Goal: Task Accomplishment & Management: Use online tool/utility

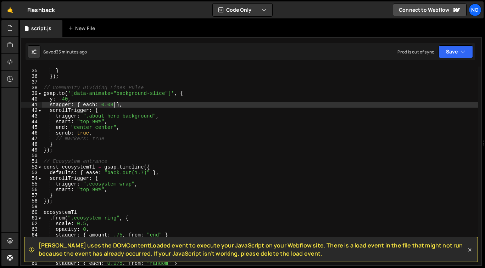
scroll to position [191, 0]
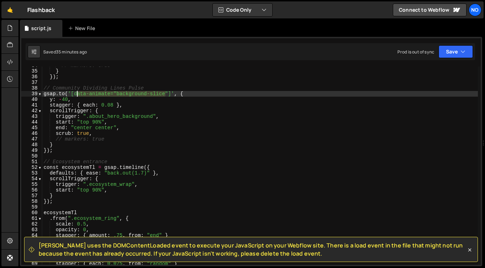
drag, startPoint x: 165, startPoint y: 93, endPoint x: 75, endPoint y: 96, distance: 90.0
click at [75, 96] on div "// markers: true } }) ; // Community Dividing Lines Pulse gsap . to ( '[data-an…" at bounding box center [259, 168] width 435 height 210
click at [74, 94] on div "// markers: true } }) ; // Community Dividing Lines Pulse gsap . to ( '[data-an…" at bounding box center [259, 168] width 435 height 210
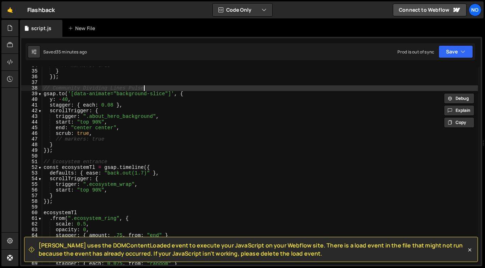
click at [167, 89] on div "// markers: true } }) ; // Community Dividing Lines Pulse gsap . to ( '[data-an…" at bounding box center [259, 168] width 435 height 210
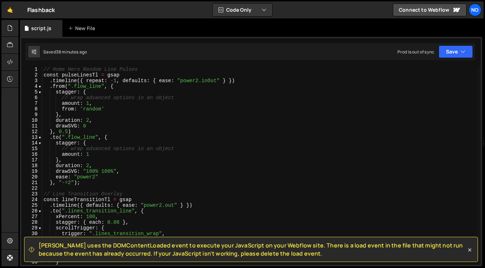
scroll to position [0, 0]
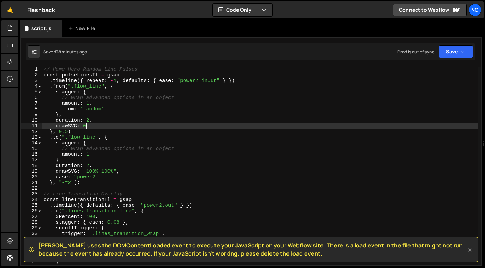
click at [184, 128] on div "// Home Hero Random Line Pulses const pulseLinesTl = gsap . timeline ({ repeat …" at bounding box center [259, 172] width 435 height 210
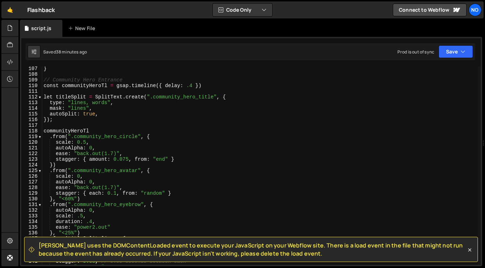
scroll to position [601, 0]
click at [212, 89] on div "} // Community Hero Entrance const communityHeroTl = gsap . timeline ({ delay :…" at bounding box center [259, 172] width 435 height 210
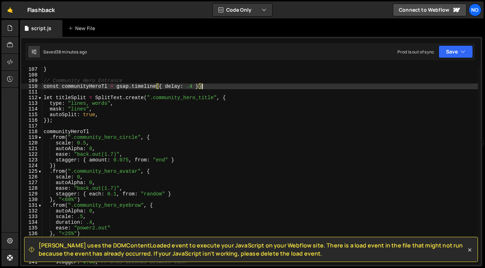
click at [43, 79] on div "} // Community Hero Entrance const communityHeroTl = gsap . timeline ({ delay :…" at bounding box center [259, 172] width 435 height 210
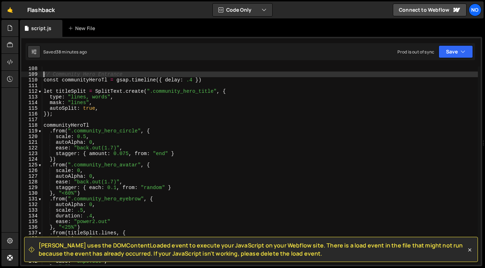
scroll to position [603, 0]
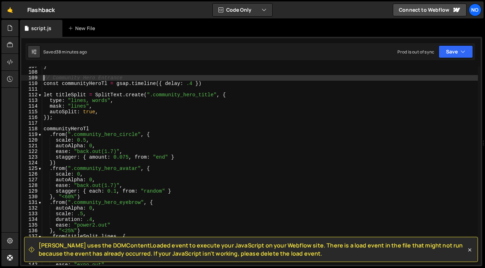
click at [60, 117] on div "} // Community Hero Entrance const communityHeroTl = gsap . timeline ({ delay :…" at bounding box center [259, 169] width 435 height 210
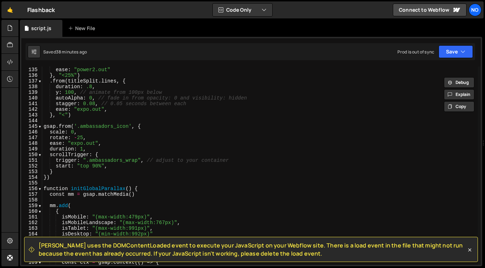
scroll to position [761, 0]
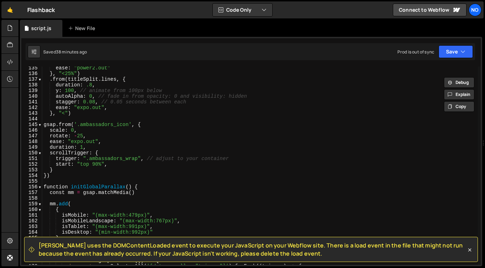
click at [65, 175] on div "ease : "power2.out" } , "<25%" ) . from ( titleSplit . lines , { duration : .8 …" at bounding box center [259, 170] width 435 height 210
type textarea "})"
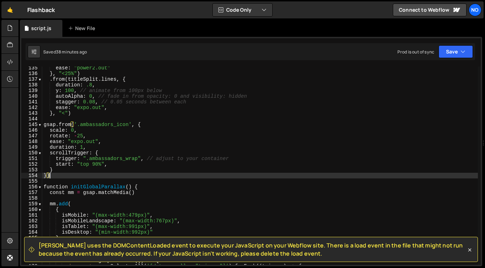
scroll to position [0, 0]
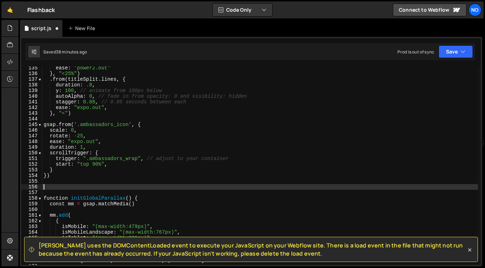
paste textarea "});"
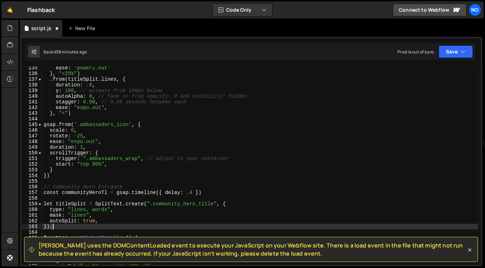
click at [63, 187] on div "ease : "power2.out" } , "<25%" ) . from ( titleSplit . lines , { duration : .8 …" at bounding box center [259, 170] width 435 height 210
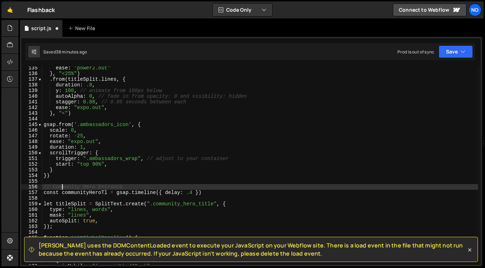
click at [63, 187] on div "ease : "power2.out" } , "<25%" ) . from ( titleSplit . lines , { duration : .8 …" at bounding box center [259, 170] width 435 height 210
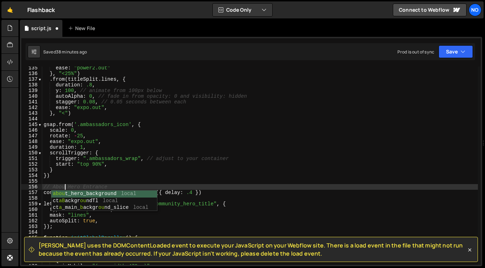
scroll to position [0, 1]
click at [167, 163] on div "ease : "power2.out" } , "<25%" ) . from ( titleSplit . lines , { duration : .8 …" at bounding box center [259, 170] width 435 height 210
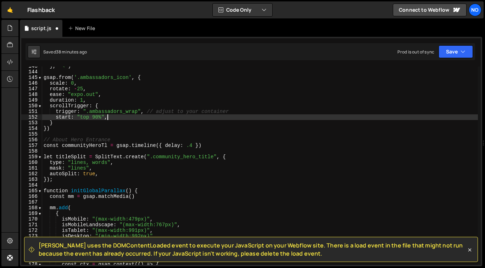
scroll to position [808, 0]
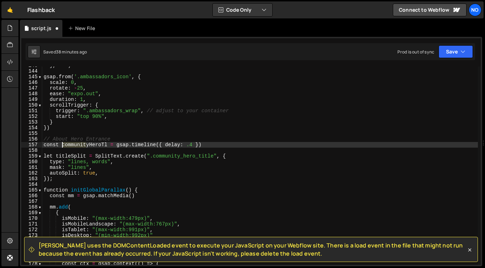
drag, startPoint x: 88, startPoint y: 145, endPoint x: 63, endPoint y: 143, distance: 24.9
click at [63, 143] on div "} , "<" ) gsap . from ( '.ambassadors_icon' , { scale : 0 , rotate : - 25 , eas…" at bounding box center [259, 168] width 435 height 210
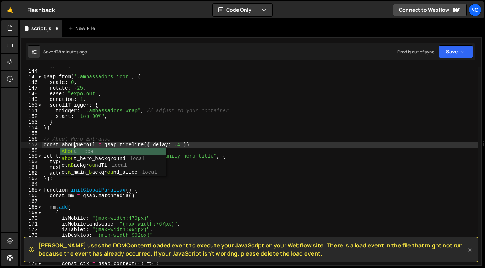
scroll to position [0, 2]
click at [96, 129] on div "} , "<" ) gsap . from ( '.ambassadors_icon' , { scale : 0 , rotate : - 25 , eas…" at bounding box center [259, 168] width 435 height 210
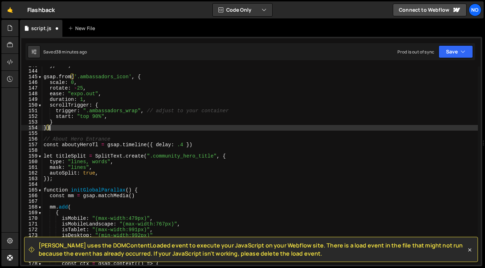
click at [79, 145] on div "} , "<" ) gsap . from ( '.ambassadors_icon' , { scale : 0 , rotate : - 25 , eas…" at bounding box center [259, 168] width 435 height 210
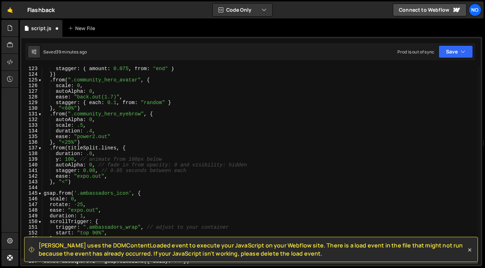
scroll to position [694, 0]
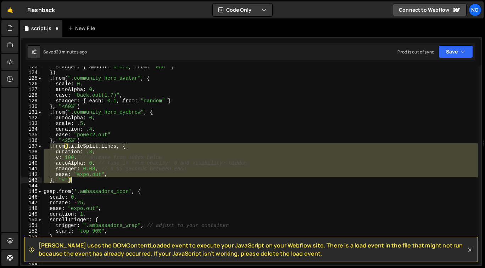
drag, startPoint x: 50, startPoint y: 146, endPoint x: 78, endPoint y: 180, distance: 43.5
click at [78, 180] on div "stagger : { amount : 0.075 , from : "end" } }) . from ( ".community_hero_avatar…" at bounding box center [259, 169] width 435 height 210
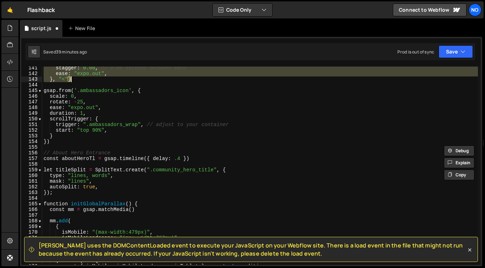
scroll to position [795, 0]
click at [219, 160] on div "stagger : 0.08 , // 0.05 seconds between each ease : "expo.out" , } , "<" ) gsa…" at bounding box center [259, 170] width 435 height 210
type textarea "const aboutHeroTl = gsap.timeline({ delay: .4 })"
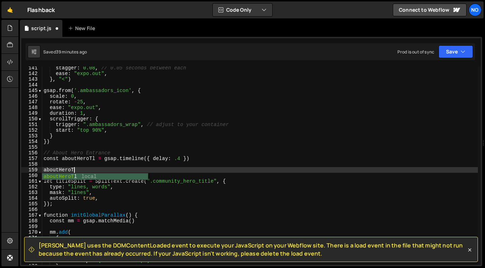
scroll to position [0, 2]
paste textarea "}, "<")"
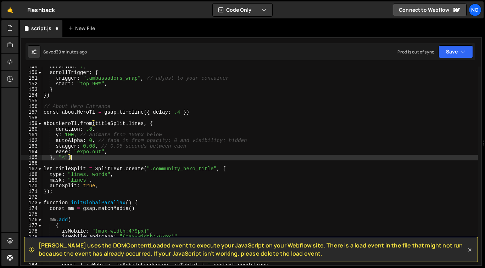
scroll to position [841, 0]
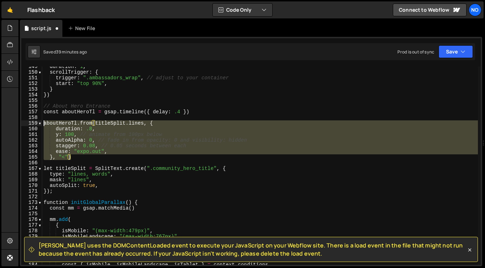
click at [45, 124] on div "duration : 1 , scrollTrigger : { trigger : ".ambassadors_wrap" , // adjust to y…" at bounding box center [259, 169] width 435 height 210
type textarea "aboutHeroTl.from(titleSplit.lines, { duration: .8,"
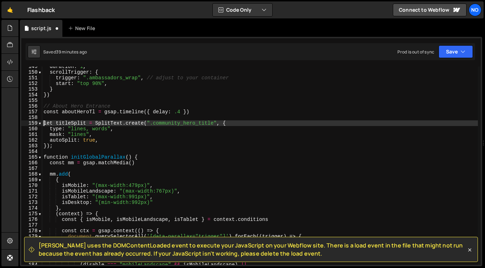
click at [94, 147] on div "duration : 1 , scrollTrigger : { trigger : ".ambassadors_wrap" , // adjust to y…" at bounding box center [259, 169] width 435 height 210
type textarea "});"
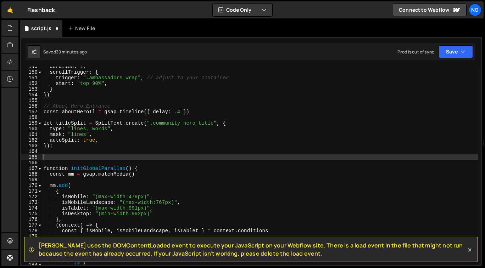
paste textarea "}, "<")"
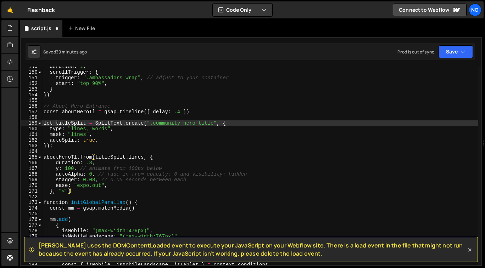
click at [56, 123] on div "duration : 1 , scrollTrigger : { trigger : ".ambassadors_wrap" , // adjust to y…" at bounding box center [259, 169] width 435 height 210
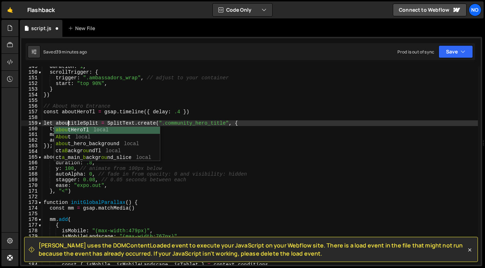
scroll to position [0, 2]
type textarea "let aboutTitleSplit = SplitText.create(".community_hero_title", {"
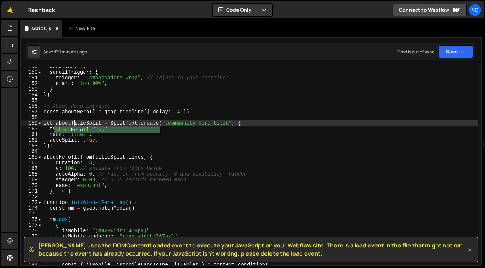
click at [75, 100] on div "duration : 1 , scrollTrigger : { trigger : ".ambassadors_wrap" , // adjust to y…" at bounding box center [259, 169] width 435 height 210
click at [74, 122] on div "duration : 1 , scrollTrigger : { trigger : ".ambassadors_wrap" , // adjust to y…" at bounding box center [259, 169] width 435 height 210
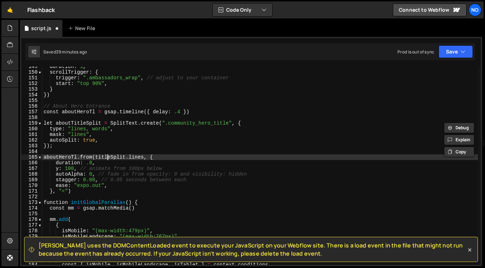
click at [106, 158] on div "duration : 1 , scrollTrigger : { trigger : ".ambassadors_wrap" , // adjust to y…" at bounding box center [259, 169] width 435 height 210
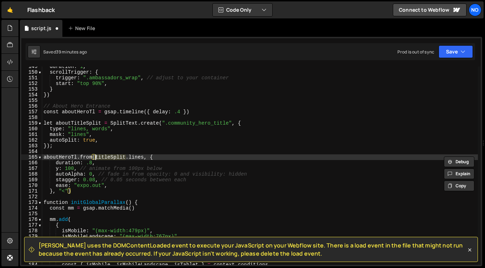
paste textarea "aboutT"
click at [191, 157] on div "duration : 1 , scrollTrigger : { trigger : ".ambassadors_wrap" , // adjust to y…" at bounding box center [259, 169] width 435 height 210
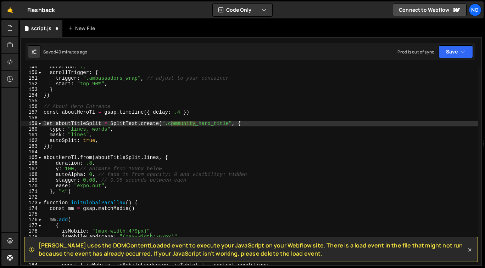
drag, startPoint x: 195, startPoint y: 124, endPoint x: 168, endPoint y: 125, distance: 27.3
click at [168, 125] on div "duration : 1 , scrollTrigger : { trigger : ".ambassadors_wrap" , // adjust to y…" at bounding box center [259, 169] width 435 height 210
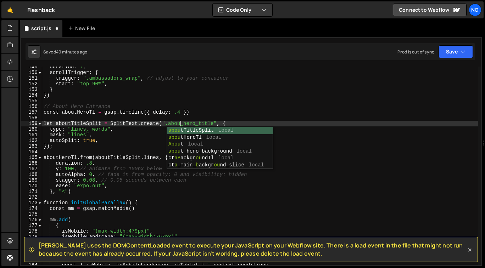
scroll to position [0, 10]
click at [218, 124] on div "duration : 1 , scrollTrigger : { trigger : ".ambassadors_wrap" , // adjust to y…" at bounding box center [259, 169] width 435 height 210
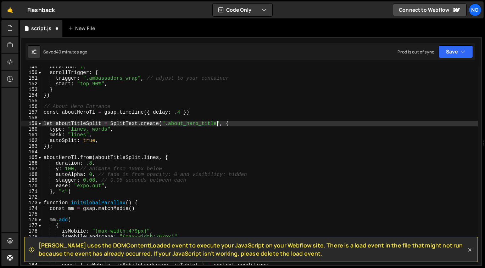
click at [169, 123] on div "duration : 1 , scrollTrigger : { trigger : ".ambassadors_wrap" , // adjust to y…" at bounding box center [259, 169] width 435 height 210
click at [192, 136] on div "duration : 1 , scrollTrigger : { trigger : ".ambassadors_wrap" , // adjust to y…" at bounding box center [259, 169] width 435 height 210
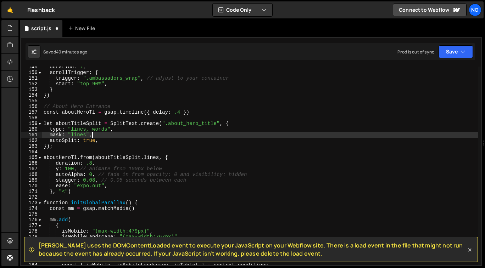
scroll to position [0, 3]
type textarea "mask: "lines","
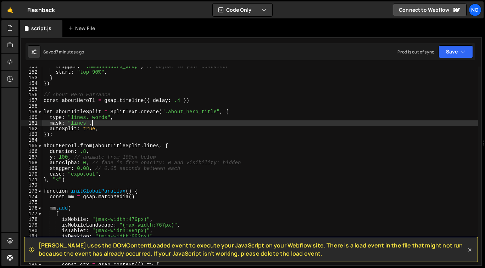
scroll to position [855, 0]
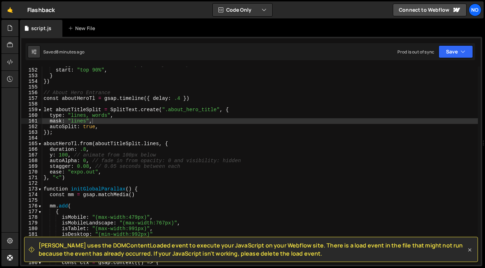
click at [470, 251] on icon at bounding box center [469, 250] width 3 height 3
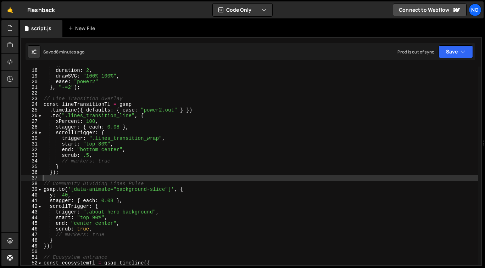
scroll to position [0, 0]
click at [65, 177] on div "} , duration : 2 , drawSVG : "100% 100%" , ease : "power2" } , "-=2" ) ; // Lin…" at bounding box center [259, 167] width 435 height 210
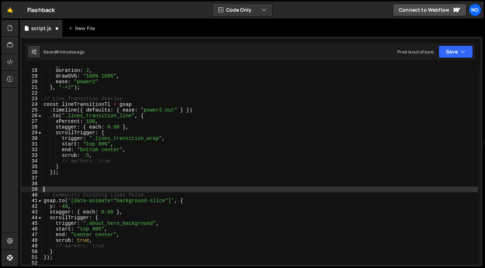
paste textarea "testimonial_background_line"
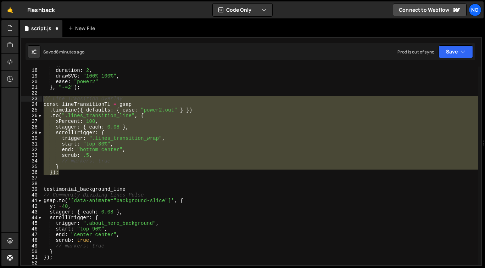
drag, startPoint x: 60, startPoint y: 173, endPoint x: 42, endPoint y: 98, distance: 77.2
click at [42, 98] on div "testimonial_background_line 17 18 19 20 21 22 23 24 25 26 27 28 29 30 31 32 33 …" at bounding box center [250, 166] width 459 height 198
click at [68, 174] on div "} , duration : 2 , drawSVG : "100% 100%" , ease : "power2" } , "-=2" ) ; // Lin…" at bounding box center [259, 166] width 435 height 198
type textarea "});"
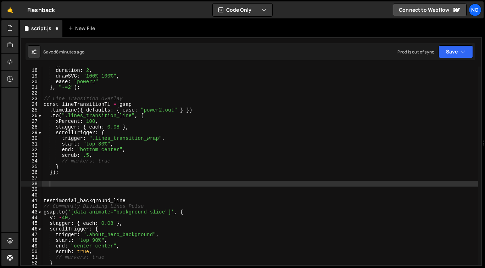
paste textarea "});"
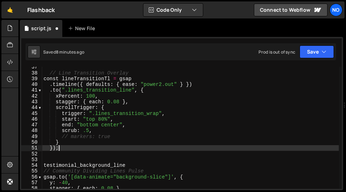
scroll to position [211, 0]
click at [65, 72] on div "// Line Transition Overlay const lineTransitionTl = gsap . timeline ({ defaults…" at bounding box center [190, 130] width 297 height 134
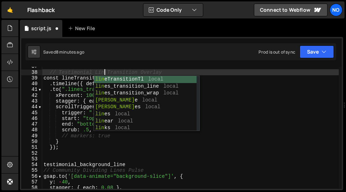
scroll to position [0, 4]
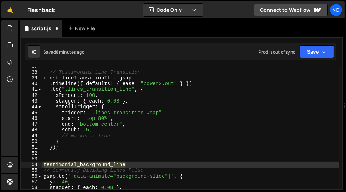
drag, startPoint x: 125, startPoint y: 164, endPoint x: 45, endPoint y: 164, distance: 80.8
click at [45, 164] on div "// Testimonial Line Transition const lineTransitionTl = gsap . timeline ({ defa…" at bounding box center [190, 130] width 297 height 134
type textarea "testimonial_background_line"
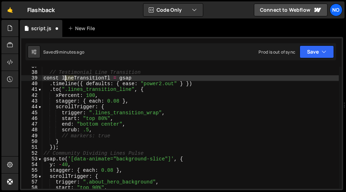
drag, startPoint x: 74, startPoint y: 77, endPoint x: 63, endPoint y: 77, distance: 10.3
click at [63, 77] on div "// Testimonial Line Transition const lineTransitionTl = gsap . timeline ({ defa…" at bounding box center [190, 130] width 297 height 134
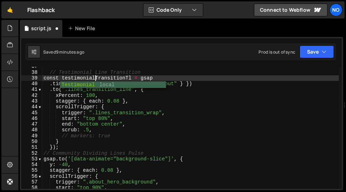
scroll to position [0, 3]
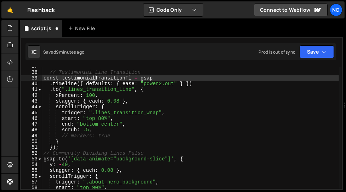
click at [98, 66] on div "1 Type cmd + s to save your Javascript file. הההההההההההההההההההההההההההההההההה…" at bounding box center [181, 113] width 323 height 153
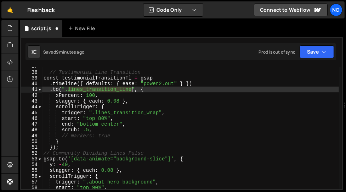
drag, startPoint x: 69, startPoint y: 89, endPoint x: 131, endPoint y: 89, distance: 62.4
click at [131, 89] on div "// Testimonial Line Transition const testimonialTransitionTl = gsap . timeline …" at bounding box center [190, 130] width 297 height 134
paste textarea "testimonial_background"
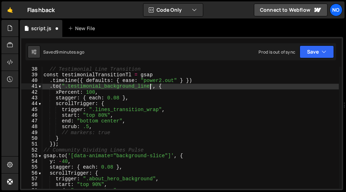
scroll to position [214, 0]
drag, startPoint x: 58, startPoint y: 85, endPoint x: 52, endPoint y: 85, distance: 5.7
click at [52, 85] on div "// Testimonial Line Transition const testimonialTransitionTl = gsap . timeline …" at bounding box center [190, 133] width 297 height 134
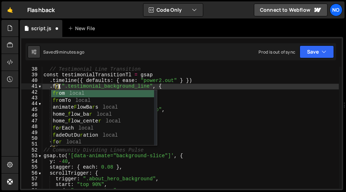
scroll to position [0, 1]
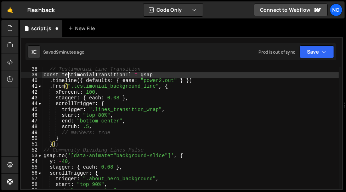
click at [68, 74] on div "// Testimonial Line Transition const testimonialTransitionTl = gsap . timeline …" at bounding box center [190, 133] width 297 height 134
click at [92, 92] on div "// Testimonial Line Transition const testimonialTransitionTl = gsap . timeline …" at bounding box center [190, 133] width 297 height 134
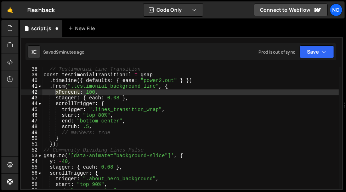
drag, startPoint x: 80, startPoint y: 92, endPoint x: 55, endPoint y: 91, distance: 24.8
click at [55, 91] on div "// Testimonial Line Transition const testimonialTransitionTl = gsap . timeline …" at bounding box center [190, 133] width 297 height 134
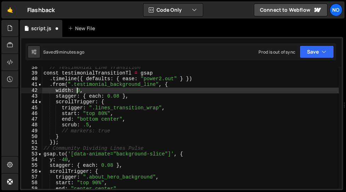
scroll to position [216, 0]
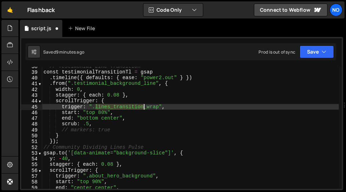
drag, startPoint x: 96, startPoint y: 106, endPoint x: 143, endPoint y: 105, distance: 47.1
click at [143, 105] on div "// Testimonial Line Transition const testimonialTransitionTl = gsap . timeline …" at bounding box center [190, 130] width 297 height 134
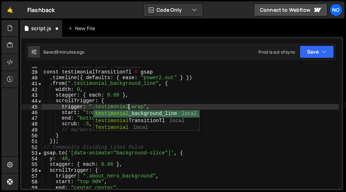
click at [122, 87] on div "// Testimonial Line Transition const testimonialTransitionTl = gsap . timeline …" at bounding box center [190, 130] width 297 height 134
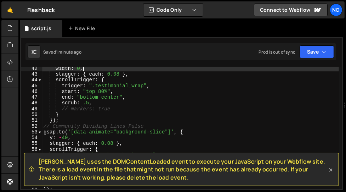
scroll to position [238, 0]
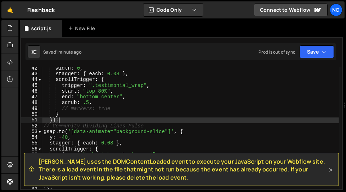
click at [62, 122] on div "width : 0 , stagger : { each : 0.08 } , scrollTrigger : { trigger : ".testimoni…" at bounding box center [190, 132] width 297 height 134
type textarea "});"
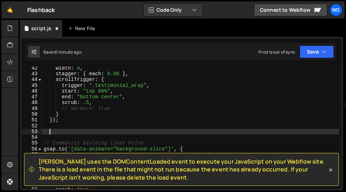
type textarea "// Community Dividing Lines Pulse"
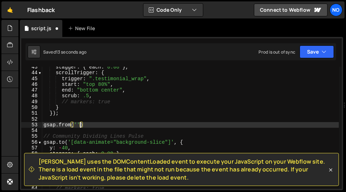
scroll to position [0, 3]
type textarea "gsap.from('', {)"
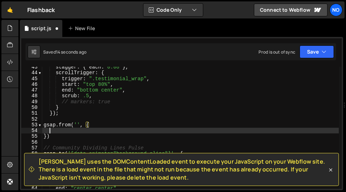
scroll to position [0, 0]
click at [76, 122] on div "stagger : { each : 0.08 } , scrollTrigger : { trigger : ".testimonial_wrap" , s…" at bounding box center [190, 131] width 297 height 134
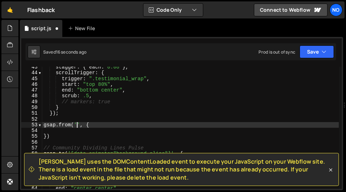
scroll to position [0, 2]
paste textarea "about_content_spacer"
type textarea "gsap.from('.about_content_spacer', {"
click at [85, 132] on div "stagger : { each : 0.08 } , scrollTrigger : { trigger : ".testimonial_wrap" , s…" at bounding box center [190, 131] width 297 height 134
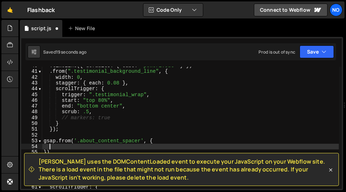
scroll to position [222, 0]
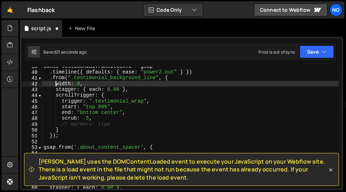
click at [56, 83] on div "const testimonialTransitionTl = gsap . timeline ({ defaults : { ease : "power2.…" at bounding box center [190, 130] width 297 height 134
click at [59, 126] on div "const testimonialTransitionTl = gsap . timeline ({ defaults : { ease : "power2.…" at bounding box center [190, 130] width 297 height 134
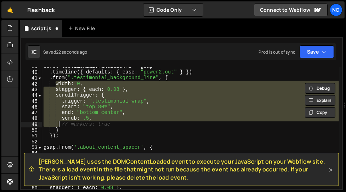
click at [59, 129] on div "const testimonialTransitionTl = gsap . timeline ({ defaults : { ease : "power2.…" at bounding box center [190, 130] width 297 height 134
type textarea "// markers: true }"
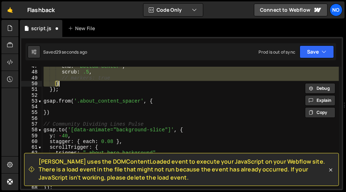
scroll to position [269, 0]
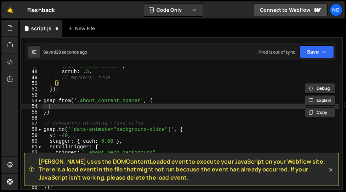
click at [56, 108] on div "end : "bottom center" , scrub : .5 , // markers: true } }) ; gsap . from ( '.ab…" at bounding box center [190, 130] width 297 height 134
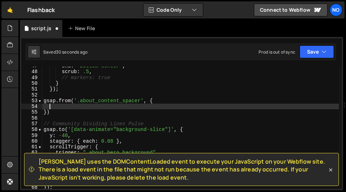
paste textarea "}"
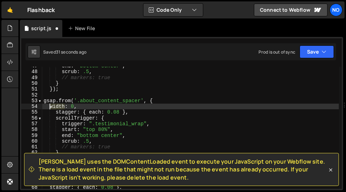
drag, startPoint x: 64, startPoint y: 107, endPoint x: 49, endPoint y: 106, distance: 14.9
click at [49, 106] on div "end : "bottom center" , scrub : .5 , // markers: true } }) ; gsap . from ( '.ab…" at bounding box center [190, 130] width 297 height 134
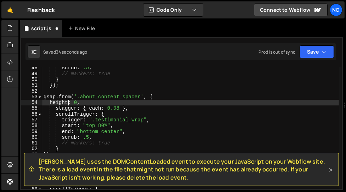
scroll to position [276, 0]
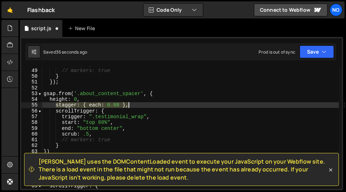
drag, startPoint x: 56, startPoint y: 106, endPoint x: 129, endPoint y: 103, distance: 72.3
click at [129, 103] on div "scrub : .5 , // markers: true } }) ; gsap . from ( '.about_content_spacer' , { …" at bounding box center [190, 129] width 297 height 134
type textarea "stagger: { each: 0.08 },"
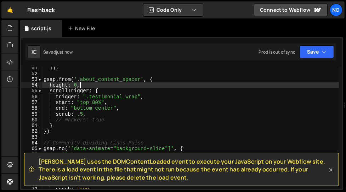
scroll to position [288, 0]
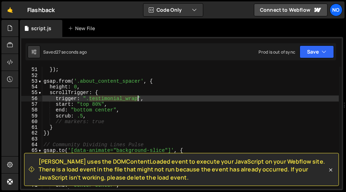
drag, startPoint x: 90, startPoint y: 99, endPoint x: 137, endPoint y: 101, distance: 47.8
click at [137, 101] on div "}) ; gsap . from ( '.about_content_spacer' , { height : 0 , scrollTrigger : { t…" at bounding box center [190, 134] width 297 height 134
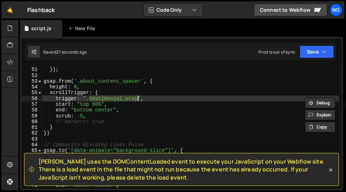
paste textarea "about_content_to"
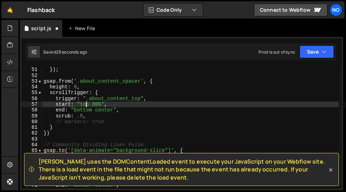
click at [86, 103] on div "}) ; gsap . from ( '.about_content_spacer' , { height : 0 , scrollTrigger : { t…" at bounding box center [190, 134] width 297 height 134
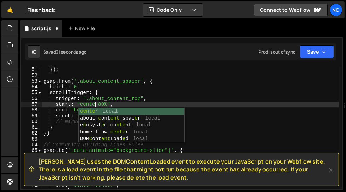
scroll to position [0, 4]
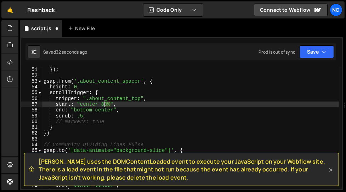
drag, startPoint x: 110, startPoint y: 103, endPoint x: 101, endPoint y: 102, distance: 8.5
click at [101, 102] on div "}) ; gsap . from ( '.about_content_spacer' , { height : 0 , scrollTrigger : { t…" at bounding box center [190, 134] width 297 height 134
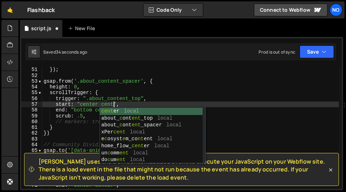
scroll to position [0, 5]
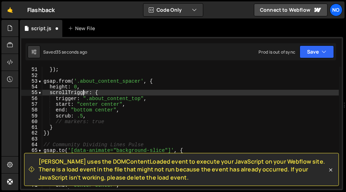
click at [83, 95] on div "}) ; gsap . from ( '.about_content_spacer' , { height : 0 , scrollTrigger : { t…" at bounding box center [190, 134] width 297 height 134
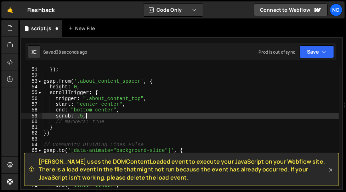
click at [91, 117] on div "}) ; gsap . from ( '.about_content_spacer' , { height : 0 , scrollTrigger : { t…" at bounding box center [190, 134] width 297 height 134
click at [75, 117] on div "}) ; gsap . from ( '.about_content_spacer' , { height : 0 , scrollTrigger : { t…" at bounding box center [190, 134] width 297 height 134
click at [131, 117] on div "}) ; gsap . from ( '.about_content_spacer' , { height : 0 , scrollTrigger : { t…" at bounding box center [190, 134] width 297 height 134
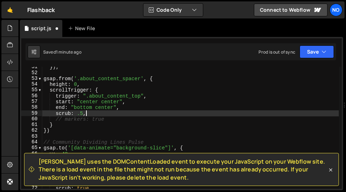
scroll to position [291, 0]
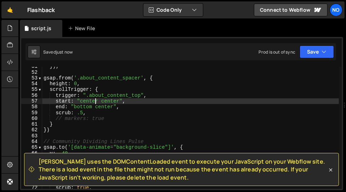
click at [94, 102] on div "}) ; gsap . from ( '.about_content_spacer' , { height : 0 , scrollTrigger : { t…" at bounding box center [190, 130] width 297 height 134
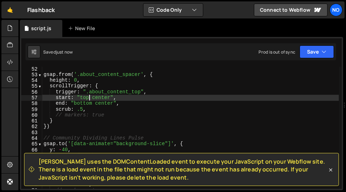
scroll to position [295, 0]
click at [140, 74] on div "gsap . from ( '.about_content_spacer' , { height : 0 , scrollTrigger : { trigge…" at bounding box center [190, 133] width 297 height 134
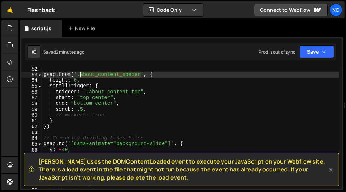
click at [80, 74] on div "gsap . from ( '.about_content_spacer' , { height : 0 , scrollTrigger : { trigge…" at bounding box center [190, 133] width 297 height 134
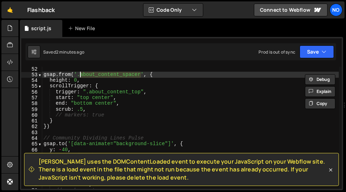
paste textarea "_inner"
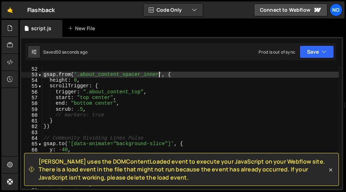
click at [85, 105] on div "gsap . from ( '.about_content_spacer_inner' , { height : 0 , scrollTrigger : { …" at bounding box center [190, 133] width 297 height 134
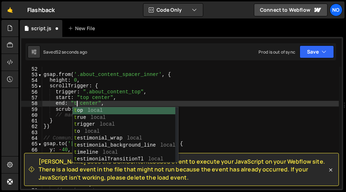
scroll to position [0, 2]
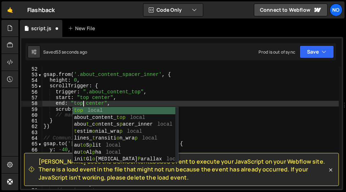
click at [93, 103] on div "gsap . from ( '.about_content_spacer_inner' , { height : 0 , scrollTrigger : { …" at bounding box center [190, 133] width 297 height 134
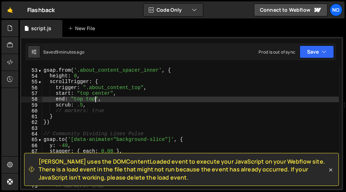
scroll to position [299, 0]
click at [330, 171] on icon at bounding box center [330, 169] width 7 height 7
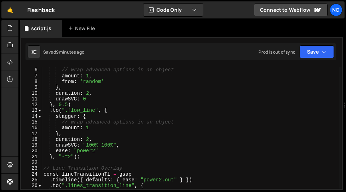
scroll to position [29, 0]
type textarea "// wrap advanced options in an object"
click at [187, 122] on div "// wrap advanced options in an object amount : 1 , from : 'random' } , duration…" at bounding box center [190, 134] width 297 height 134
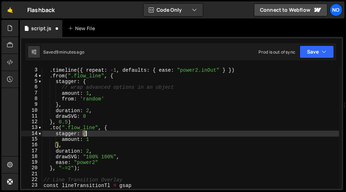
scroll to position [10, 0]
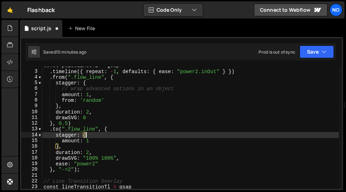
click at [184, 91] on div "const pulseLinesTl = gsap . timeline ({ repeat : - 1 , defaults : { ease : "pow…" at bounding box center [190, 130] width 297 height 134
type textarea "// wrap advanced options in an object"
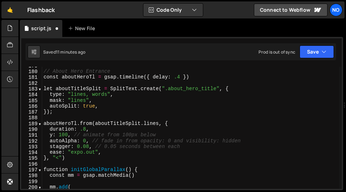
scroll to position [1031, 0]
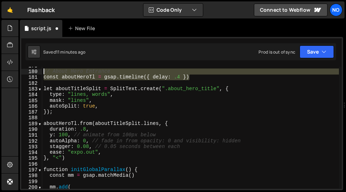
drag, startPoint x: 192, startPoint y: 79, endPoint x: 43, endPoint y: 72, distance: 149.3
click at [43, 72] on div "// About Hero Entrance const aboutHeroTl = gsap . timeline ({ delay : .4 }) let…" at bounding box center [190, 130] width 297 height 134
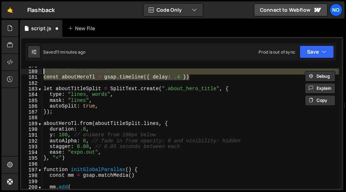
click at [72, 157] on div "// About Hero Entrance const aboutHeroTl = gsap . timeline ({ delay : .4 }) let…" at bounding box center [190, 130] width 297 height 134
type textarea "}, "<")"
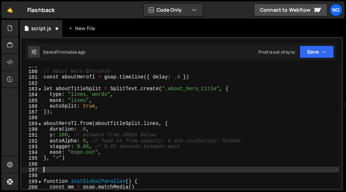
paste textarea "const aboutHeroTl = gsap.timeline({ delay: .4 })"
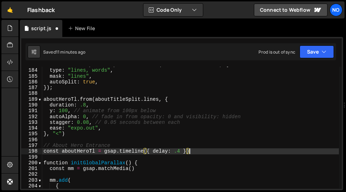
scroll to position [1073, 0]
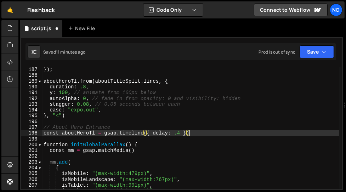
click at [62, 127] on div "}) ; aboutHeroTl . from ( aboutTitleSplit . lines , { duration : .8 , y : 100 ,…" at bounding box center [190, 134] width 297 height 134
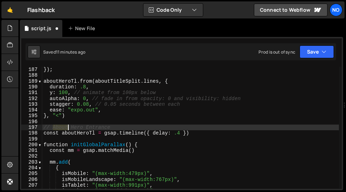
click at [62, 127] on div "}) ; aboutHeroTl . from ( aboutTitleSplit . lines , { duration : .8 , y : 100 ,…" at bounding box center [190, 134] width 297 height 134
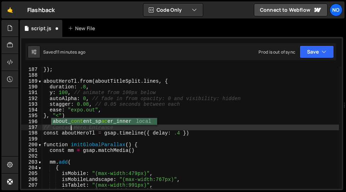
scroll to position [0, 2]
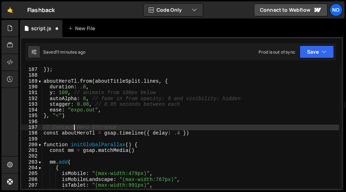
click at [75, 132] on div "}) ; aboutHeroTl . from ( aboutTitleSplit . lines , { duration : .8 , y : 100 ,…" at bounding box center [190, 134] width 297 height 134
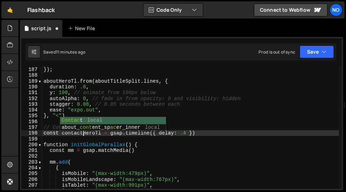
scroll to position [0, 2]
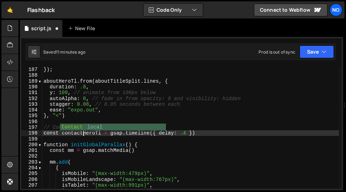
click at [187, 135] on div "}) ; aboutHeroTl . from ( aboutTitleSplit . lines , { duration : .8 , y : 100 ,…" at bounding box center [190, 134] width 297 height 134
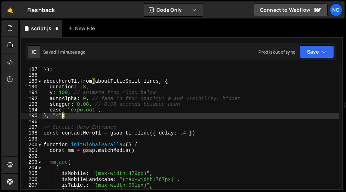
click at [61, 115] on div "}) ; aboutHeroTl . from ( aboutTitleSplit . lines , { duration : .8 , y : 100 ,…" at bounding box center [190, 134] width 297 height 134
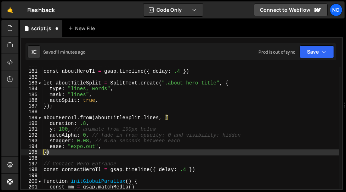
scroll to position [1038, 0]
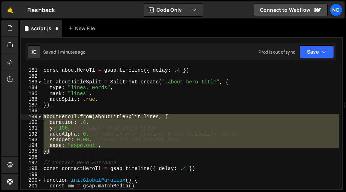
drag, startPoint x: 50, startPoint y: 151, endPoint x: 44, endPoint y: 117, distance: 34.6
click at [44, 117] on div "// About Hero Entrance const aboutHeroTl = gsap . timeline ({ delay : .4 }) let…" at bounding box center [190, 129] width 297 height 134
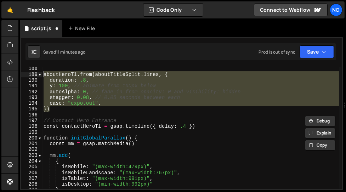
scroll to position [1080, 0]
click at [199, 128] on div "aboutHeroTl . from ( aboutTitleSplit . lines , { duration : .8 , y : 100 , // a…" at bounding box center [190, 133] width 297 height 134
type textarea "const contactHeroTl = gsap.timeline({ delay: .4 })"
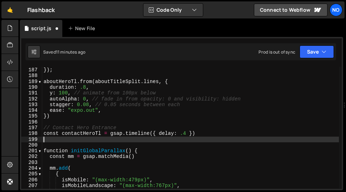
scroll to position [1072, 0]
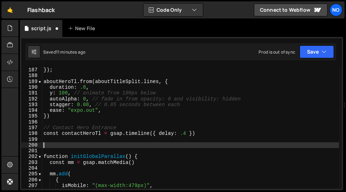
paste textarea "})"
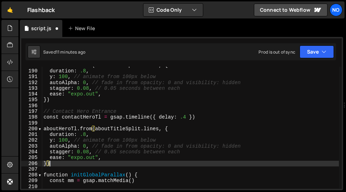
scroll to position [1090, 0]
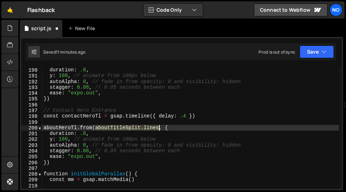
drag, startPoint x: 95, startPoint y: 128, endPoint x: 159, endPoint y: 126, distance: 64.1
click at [159, 126] on div "aboutHeroTl . from ( aboutTitleSplit . lines , { duration : .8 , y : 100 , // a…" at bounding box center [190, 128] width 297 height 134
paste textarea "contact_background_bar"
click at [98, 128] on div "aboutHeroTl . from ( aboutTitleSplit . lines , { duration : .8 , y : 100 , // a…" at bounding box center [190, 128] width 297 height 134
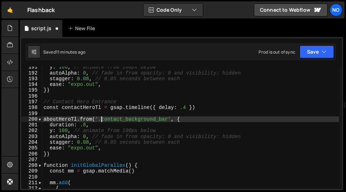
scroll to position [1103, 0]
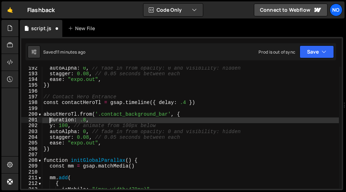
click at [50, 120] on div "autoAlpha : 0 , // fade in from opacity: 0 and visibility: hidden stagger : 0.0…" at bounding box center [190, 132] width 297 height 134
type textarea "duration: .8,"
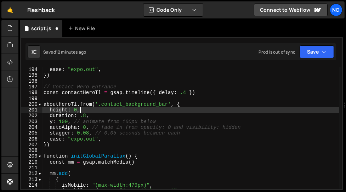
scroll to position [1113, 0]
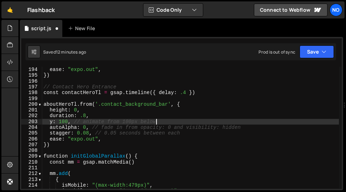
click at [159, 122] on div "stagger : 0.08 , // 0.05 seconds between each ease : "expo.out" , }) // Contact…" at bounding box center [190, 128] width 297 height 134
type textarea "y: 100, // animate from 100px below"
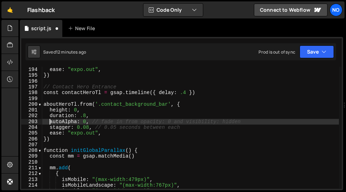
click at [50, 120] on div "stagger : 0.08 , // 0.05 seconds between each ease : "expo.out" , }) // Contact…" at bounding box center [190, 128] width 297 height 134
type textarea "autoAlpha: 0, // fade in from opacity: 0 and visibility: hidden"
click at [243, 122] on div "stagger : 0.08 , // 0.05 seconds between each ease : "expo.out" , }) // Contact…" at bounding box center [190, 128] width 297 height 134
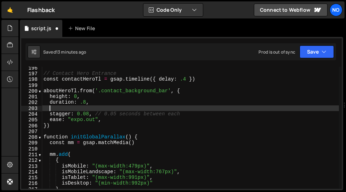
scroll to position [1127, 0]
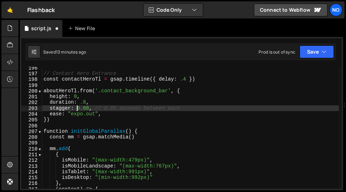
click at [76, 108] on div "// Contact Hero Entrance const contactHeroTl = gsap . timeline ({ delay : .4 })…" at bounding box center [190, 132] width 297 height 134
click at [97, 103] on div "// Contact Hero Entrance const contactHeroTl = gsap . timeline ({ delay : .4 })…" at bounding box center [190, 132] width 297 height 134
type textarea "duration: .8,"
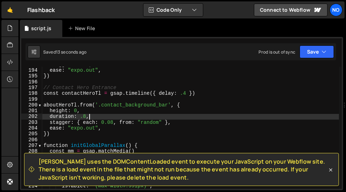
scroll to position [1111, 0]
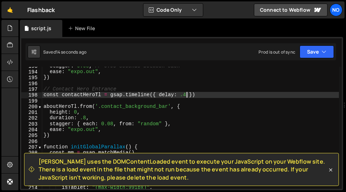
click at [186, 95] on div "stagger : 0.08 , // 0.05 seconds between each ease : "expo.out" , }) // Contact…" at bounding box center [190, 130] width 297 height 134
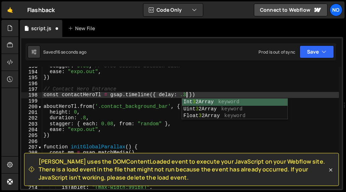
click at [131, 114] on div "stagger : 0.08 , // 0.05 seconds between each ease : "expo.out" , }) // Contact…" at bounding box center [190, 130] width 297 height 134
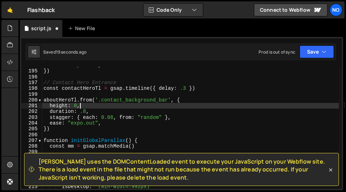
scroll to position [1118, 0]
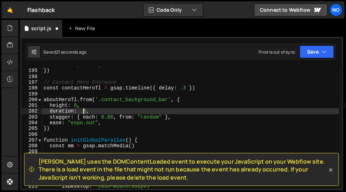
drag, startPoint x: 87, startPoint y: 111, endPoint x: 81, endPoint y: 111, distance: 6.0
click at [81, 111] on div "ease : "expo.out" , }) // Contact Hero Entrance const contactHeroTl = gsap . ti…" at bounding box center [190, 129] width 297 height 134
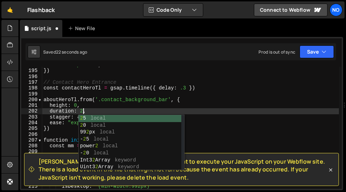
click at [114, 107] on div "ease : "expo.out" , }) // Contact Hero Entrance const contactHeroTl = gsap . ti…" at bounding box center [190, 129] width 297 height 134
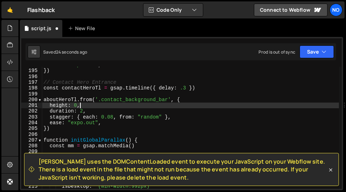
click at [89, 117] on div "ease : "expo.out" , }) // Contact Hero Entrance const contactHeroTl = gsap . ti…" at bounding box center [190, 129] width 297 height 134
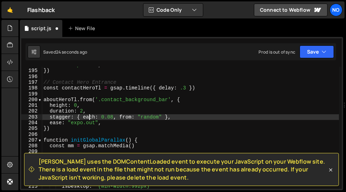
click at [89, 117] on div "ease : "expo.out" , }) // Contact Hero Entrance const contactHeroTl = gsap . ti…" at bounding box center [190, 129] width 297 height 134
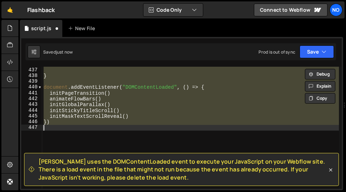
scroll to position [1104, 0]
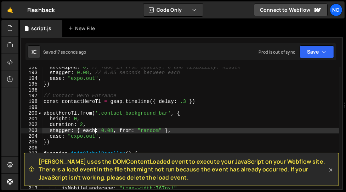
click at [186, 101] on div "autoAlpha : 0 , // fade in from opacity: 0 and visibility: hidden stagger : 0.0…" at bounding box center [190, 131] width 297 height 134
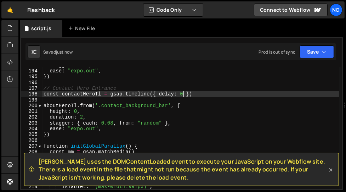
scroll to position [1112, 0]
click at [97, 118] on div "stagger : 0.08 , // 0.05 seconds between each ease : "expo.out" , }) // Contact…" at bounding box center [190, 129] width 297 height 134
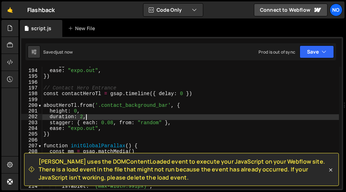
scroll to position [0, 2]
click at [92, 122] on div "stagger : 0.08 , // 0.05 seconds between each ease : "expo.out" , }) // Contact…" at bounding box center [190, 129] width 297 height 134
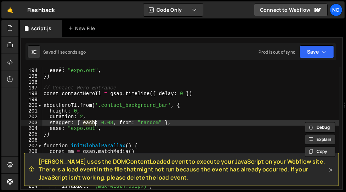
click at [88, 117] on div "stagger : 0.08 , // 0.05 seconds between each ease : "expo.out" , }) // Contact…" at bounding box center [190, 129] width 297 height 134
type textarea "duration: 2,"
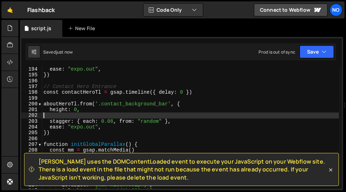
scroll to position [1114, 0]
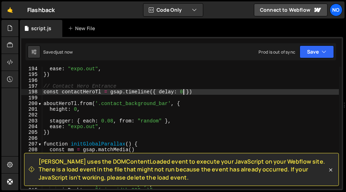
click at [184, 92] on div "ease : "expo.out" , }) // Contact Hero Entrance const contactHeroTl = gsap . ti…" at bounding box center [190, 133] width 297 height 134
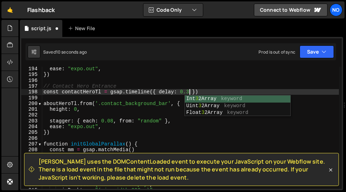
scroll to position [0, 10]
click at [87, 89] on div "ease : "expo.out" , }) // Contact Hero Entrance const contactHeroTl = gsap . ti…" at bounding box center [190, 133] width 297 height 134
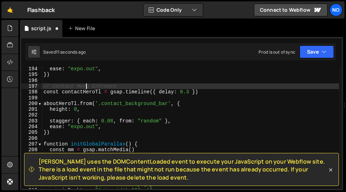
scroll to position [0, 5]
click at [87, 89] on div "ease : "expo.out" , }) // Contact Hero Entrance const contactHeroTl = gsap . ti…" at bounding box center [190, 133] width 297 height 134
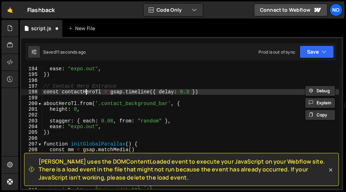
click at [86, 92] on div "ease : "expo.out" , }) // Contact Hero Entrance const contactHeroTl = gsap . ti…" at bounding box center [190, 133] width 297 height 134
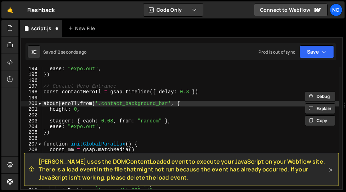
click at [58, 103] on div "ease : "expo.out" , }) // Contact Hero Entrance const contactHeroTl = gsap . ti…" at bounding box center [190, 133] width 297 height 134
paste textarea "contac"
type textarea "contactHeroTl.from('.contact_background_bar', {"
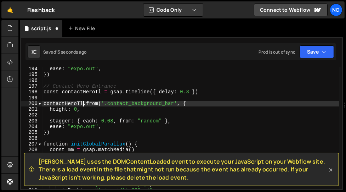
click at [90, 112] on div "ease : "expo.out" , }) // Contact Hero Entrance const contactHeroTl = gsap . ti…" at bounding box center [190, 133] width 297 height 134
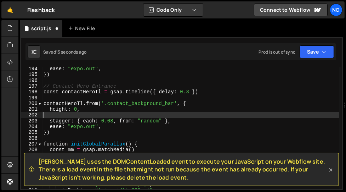
scroll to position [0, 0]
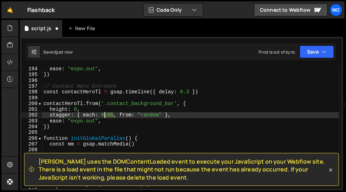
drag, startPoint x: 113, startPoint y: 115, endPoint x: 103, endPoint y: 115, distance: 9.6
click at [103, 115] on div "ease : "expo.out" , }) // Contact Hero Entrance const contactHeroTl = gsap . ti…" at bounding box center [190, 133] width 297 height 134
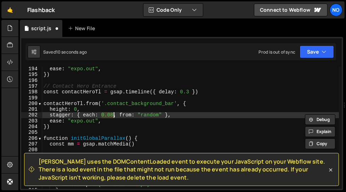
drag, startPoint x: 103, startPoint y: 115, endPoint x: 112, endPoint y: 115, distance: 9.6
click at [112, 115] on div "ease : "expo.out" , }) // Contact Hero Entrance const contactHeroTl = gsap . ti…" at bounding box center [190, 133] width 297 height 134
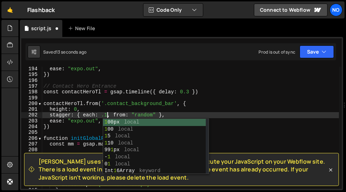
scroll to position [7, 0]
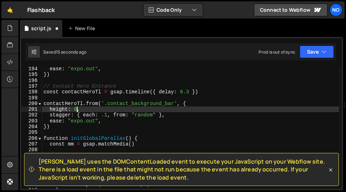
click at [75, 107] on div "ease : "expo.out" , }) // Contact Hero Entrance const contactHeroTl = gsap . ti…" at bounding box center [190, 133] width 297 height 134
click at [85, 108] on div "ease : "expo.out" , }) // Contact Hero Entrance const contactHeroTl = gsap . ti…" at bounding box center [190, 133] width 297 height 134
type textarea "height: 0,"
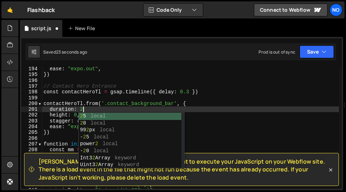
scroll to position [0, 2]
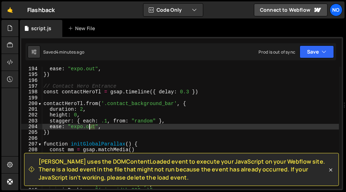
drag, startPoint x: 95, startPoint y: 127, endPoint x: 87, endPoint y: 126, distance: 7.8
click at [87, 126] on div "ease : "expo.out" , }) // Contact Hero Entrance const contactHeroTl = gsap . ti…" at bounding box center [190, 133] width 297 height 134
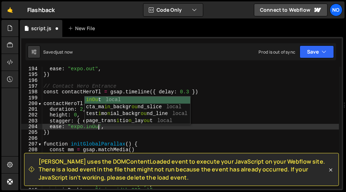
scroll to position [0, 4]
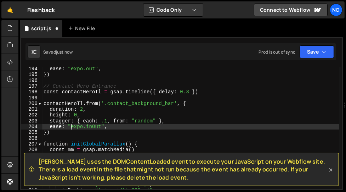
click at [70, 125] on div "ease : "expo.out" , }) // Contact Hero Entrance const contactHeroTl = gsap . ti…" at bounding box center [190, 133] width 297 height 134
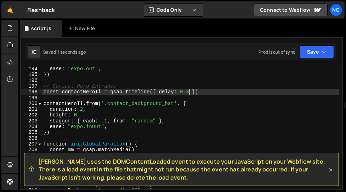
click at [188, 92] on div "ease : "expo.out" , }) // Contact Hero Entrance const contactHeroTl = gsap . ti…" at bounding box center [190, 133] width 297 height 134
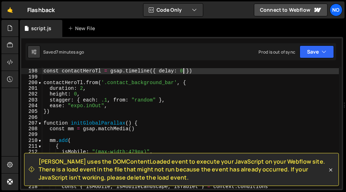
scroll to position [1142, 0]
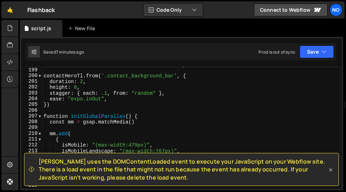
click at [332, 172] on icon at bounding box center [330, 169] width 7 height 7
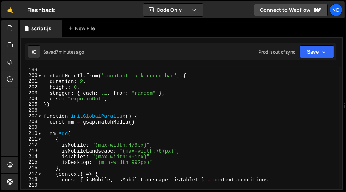
click at [181, 141] on div "const contactHeroTl = gsap . timeline ({ delay : 0 }) contactHeroTl . from ( '.…" at bounding box center [190, 128] width 297 height 134
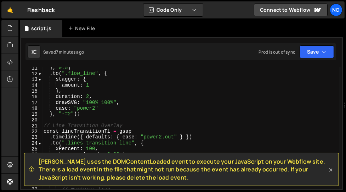
scroll to position [0, 0]
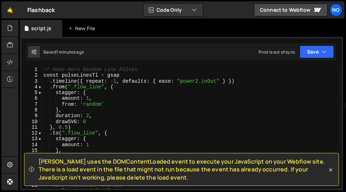
click at [151, 70] on div "// Home Hero Random Line Pulses const pulseLinesTl = gsap . timeline ({ repeat …" at bounding box center [190, 134] width 297 height 134
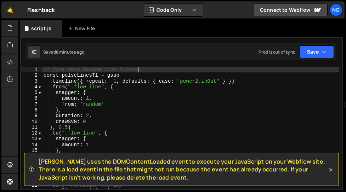
click at [45, 71] on div "// Home Hero Random Line Pulses const pulseLinesTl = gsap . timeline ({ repeat …" at bounding box center [190, 134] width 297 height 134
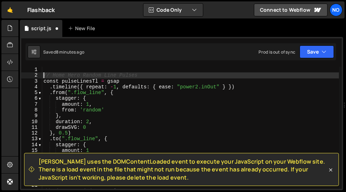
type textarea "// Home Hero Random Line Pulses"
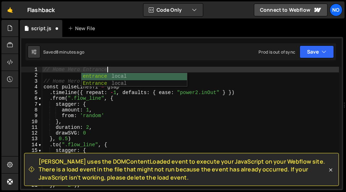
scroll to position [0, 4]
type textarea "// Home Hero Entrance"
click at [113, 64] on div "[PERSON_NAME] uses the DOMContentLoaded event to execute your JavaScript on you…" at bounding box center [181, 113] width 323 height 153
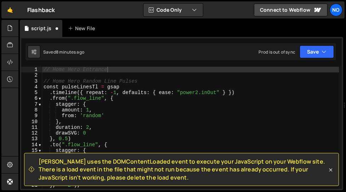
click at [115, 68] on div "// Home Hero Entrance // Home Hero Random Line Pulses const pulseLinesTl = gsap…" at bounding box center [190, 134] width 297 height 134
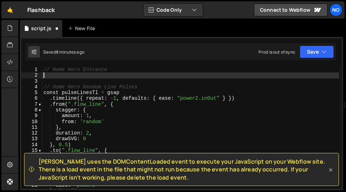
click at [333, 171] on icon at bounding box center [330, 169] width 7 height 7
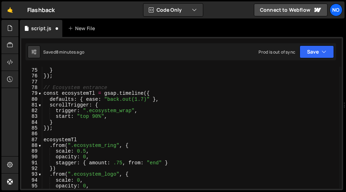
scroll to position [426, 0]
click at [44, 93] on div "// markers: true } }) ; // Ecosystem entrance const ecosystemTl = gsap . timeli…" at bounding box center [190, 129] width 297 height 134
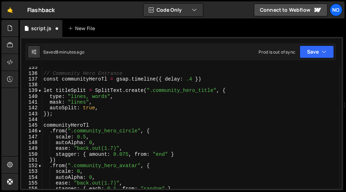
scroll to position [766, 0]
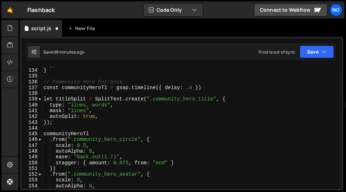
click at [43, 83] on div "}) ; } // Community Hero Entrance const communityHeroTl = gsap . timeline ({ de…" at bounding box center [190, 129] width 297 height 134
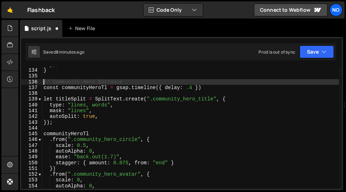
click at [43, 88] on div "}) ; } // Community Hero Entrance const communityHeroTl = gsap . timeline ({ de…" at bounding box center [190, 129] width 297 height 134
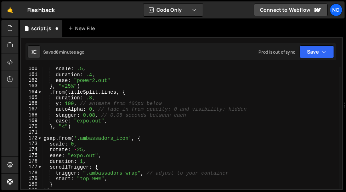
scroll to position [918, 0]
click at [79, 125] on div "scale : .5 , duration : .4 , ease : "power2.out" } , "<25%" ) . from ( titleSpl…" at bounding box center [190, 133] width 297 height 134
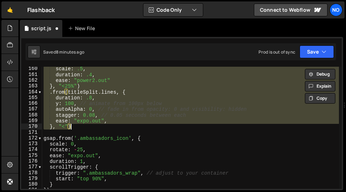
click at [79, 125] on div "scale : .5 , duration : .4 , ease : "power2.out" } , "<25%" ) . from ( titleSpl…" at bounding box center [190, 133] width 297 height 134
type textarea "}, "<")"
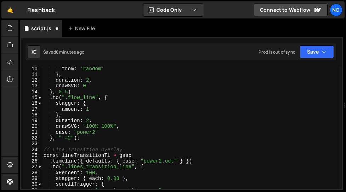
scroll to position [0, 0]
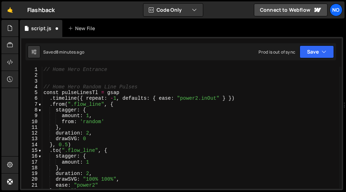
click at [73, 77] on div "// Home Hero Entrance // Home Hero Random Line Pulses const pulseLinesTl = gsap…" at bounding box center [190, 134] width 297 height 134
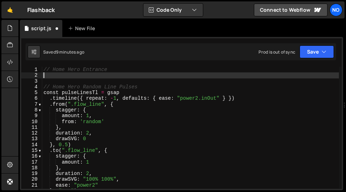
click at [66, 82] on div "// Home Hero Entrance // Home Hero Random Line Pulses const pulseLinesTl = gsap…" at bounding box center [190, 134] width 297 height 134
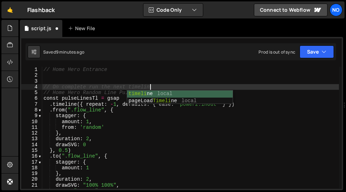
scroll to position [0, 7]
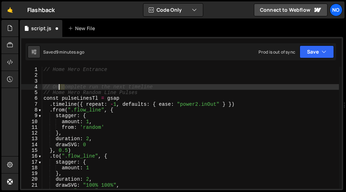
drag, startPoint x: 64, startPoint y: 87, endPoint x: 55, endPoint y: 87, distance: 9.2
click at [55, 87] on div "// Home Hero Entrance // On complete run the next timeline // Home Hero Random …" at bounding box center [190, 134] width 297 height 134
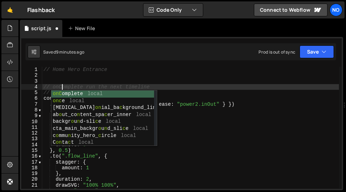
scroll to position [0, 1]
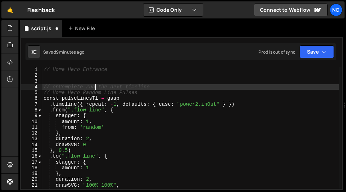
click at [95, 86] on div "// Home Hero Entrance // onComplete run the next timeline // Home Hero Random L…" at bounding box center [190, 134] width 297 height 134
click at [157, 86] on div "// Home Hero Entrance // onComplete run the next timeline // Home Hero Random L…" at bounding box center [190, 134] width 297 height 134
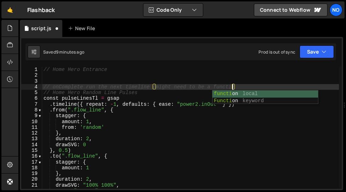
type textarea "// onComplete run the next timeline (might need to be a function)"
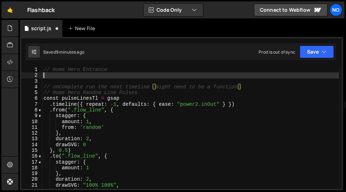
click at [114, 74] on div "// Home Hero Entrance // onComplete run the next timeline (might need to be a f…" at bounding box center [190, 134] width 297 height 134
paste textarea "}, "<")"
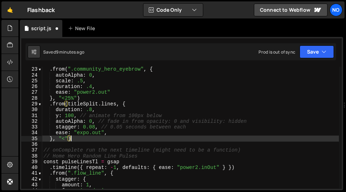
scroll to position [128, 0]
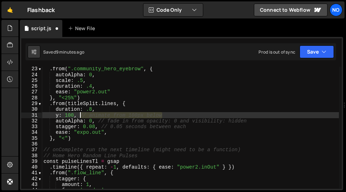
drag, startPoint x: 168, startPoint y: 115, endPoint x: 79, endPoint y: 115, distance: 88.9
click at [79, 115] on div ". from ( ".community_hero_eyebrow" , { autoAlpha : 0 , scale : .5 , duration : …" at bounding box center [190, 133] width 297 height 134
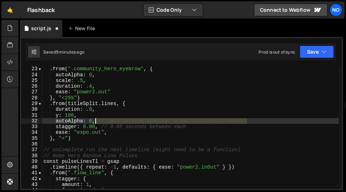
drag, startPoint x: 250, startPoint y: 122, endPoint x: 96, endPoint y: 120, distance: 154.1
click at [97, 120] on div ". from ( ".community_hero_eyebrow" , { autoAlpha : 0 , scale : .5 , duration : …" at bounding box center [190, 133] width 297 height 134
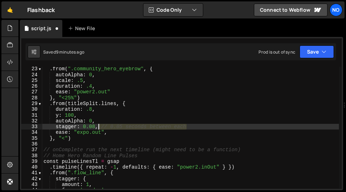
drag, startPoint x: 187, startPoint y: 126, endPoint x: 100, endPoint y: 126, distance: 87.9
click at [100, 126] on div ". from ( ".community_hero_eyebrow" , { autoAlpha : 0 , scale : .5 , duration : …" at bounding box center [190, 133] width 297 height 134
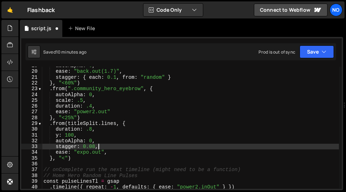
scroll to position [108, 0]
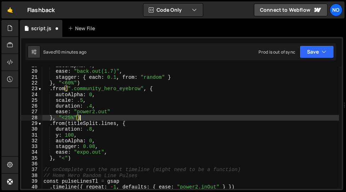
click at [80, 117] on div "autoAlpha : 0 , ease : "back.out(1.7)" , stagger : { each : 0.1 , from : "rando…" at bounding box center [190, 130] width 297 height 134
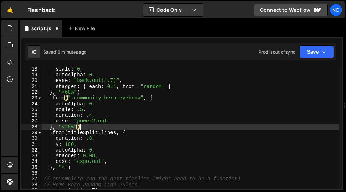
scroll to position [95, 0]
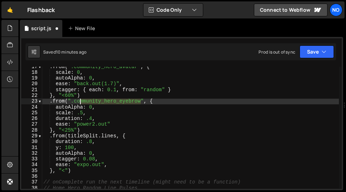
drag, startPoint x: 141, startPoint y: 101, endPoint x: 73, endPoint y: 100, distance: 68.4
click at [73, 100] on div ". from ( ".community_hero_avatar" , { scale : 0 , autoAlpha : 0 , ease : "back.…" at bounding box center [190, 131] width 297 height 134
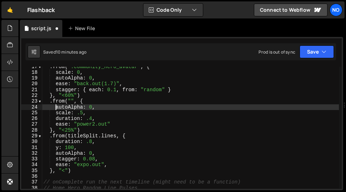
click at [111, 124] on div ". from ( ".community_hero_avatar" , { scale : 0 , autoAlpha : 0 , ease : "back.…" at bounding box center [190, 131] width 297 height 134
type textarea "duration: .4, ease: "power2.out""
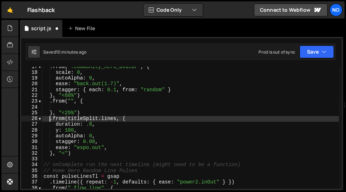
click at [50, 119] on div ". from ( ".community_hero_avatar" , { scale : 0 , autoAlpha : 0 , ease : "back.…" at bounding box center [190, 131] width 297 height 134
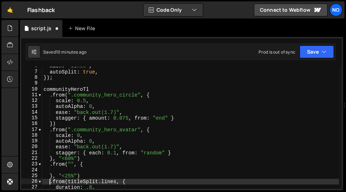
scroll to position [33, 0]
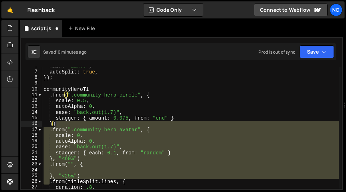
click at [58, 124] on div "mask : "lines" , autoSplit : true , }) ; communityHeroTl . from ( ".community_h…" at bounding box center [190, 130] width 297 height 134
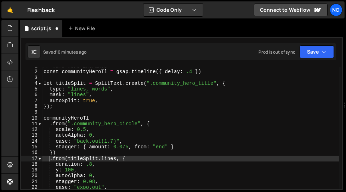
scroll to position [0, 0]
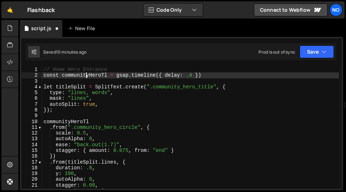
drag, startPoint x: 88, startPoint y: 76, endPoint x: 82, endPoint y: 75, distance: 5.4
click at [82, 75] on div "// Home Hero Entrance const communityHeroTl = gsap . timeline ({ delay : .4 }) …" at bounding box center [190, 134] width 297 height 134
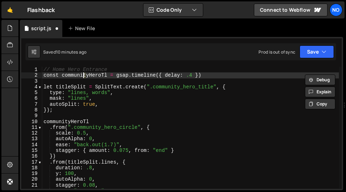
click at [88, 75] on div "// Home Hero Entrance const communityHeroTl = gsap . timeline ({ delay : .4 }) …" at bounding box center [190, 134] width 297 height 134
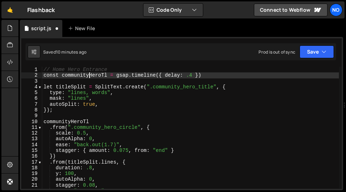
click at [62, 75] on div "// Home Hero Entrance const communityHeroTl = gsap . timeline ({ delay : .4 }) …" at bounding box center [190, 134] width 297 height 134
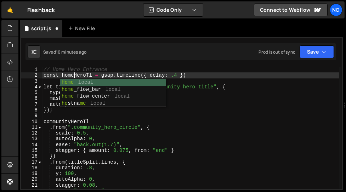
scroll to position [0, 2]
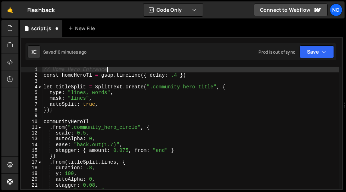
click at [129, 69] on div "// Home Hero Entrance const homeHeroTl = gsap . timeline ({ delay : .4 }) let t…" at bounding box center [190, 134] width 297 height 134
click at [57, 86] on div "// Home Hero Entrance const homeHeroTl = gsap . timeline ({ delay : .4 }) let t…" at bounding box center [190, 134] width 297 height 134
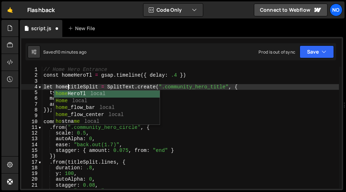
scroll to position [0, 1]
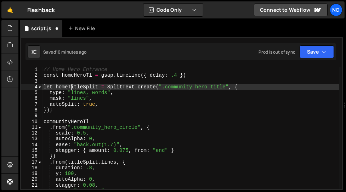
click at [81, 86] on div "// Home Hero Entrance const homeHeroTl = gsap . timeline ({ delay : .4 }) let h…" at bounding box center [190, 134] width 297 height 134
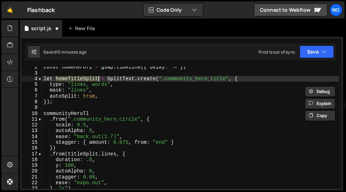
scroll to position [8, 0]
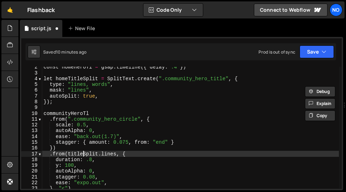
click at [82, 153] on div "const homeHeroTl = gsap . timeline ({ delay : .4 }) let homeTitleSplit = SplitT…" at bounding box center [190, 131] width 297 height 134
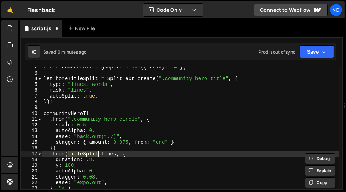
paste textarea "homeT"
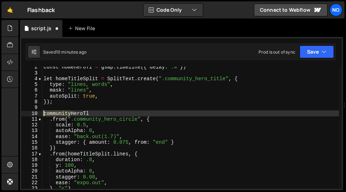
drag, startPoint x: 71, startPoint y: 113, endPoint x: 45, endPoint y: 111, distance: 26.3
click at [44, 112] on div "const homeHeroTl = gsap . timeline ({ delay : .4 }) let homeTitleSplit = SplitT…" at bounding box center [190, 131] width 297 height 134
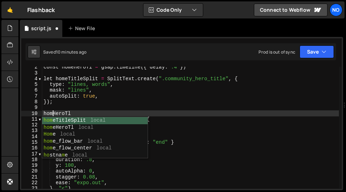
scroll to position [0, 0]
click at [78, 100] on div "const homeHeroTl = gsap . timeline ({ delay : .4 }) let homeTitleSplit = SplitT…" at bounding box center [190, 131] width 297 height 134
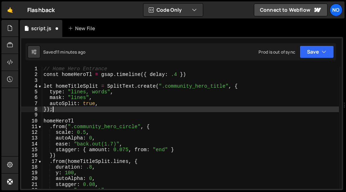
scroll to position [0, 0]
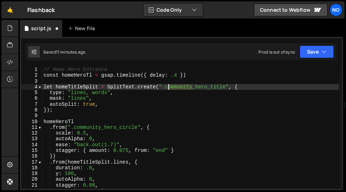
drag, startPoint x: 193, startPoint y: 88, endPoint x: 167, endPoint y: 88, distance: 25.9
click at [167, 88] on div "// Home Hero Entrance const homeHeroTl = gsap . timeline ({ delay : .4 }) let h…" at bounding box center [190, 134] width 297 height 134
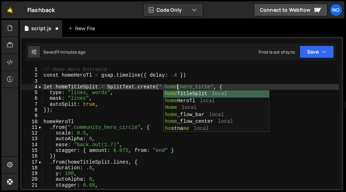
click at [132, 93] on div "// Home Hero Entrance const homeHeroTl = gsap . timeline ({ delay : .4 }) let h…" at bounding box center [190, 134] width 297 height 134
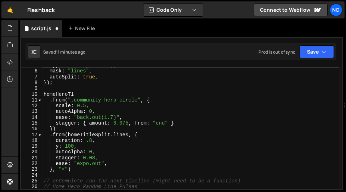
scroll to position [27, 0]
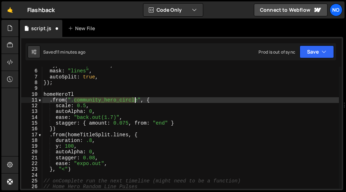
drag, startPoint x: 75, startPoint y: 99, endPoint x: 137, endPoint y: 101, distance: 62.7
click at [137, 101] on div "type : "lines, words" , mask : "lines" , autoSplit : true , }) ; homeHeroTl . f…" at bounding box center [190, 129] width 297 height 134
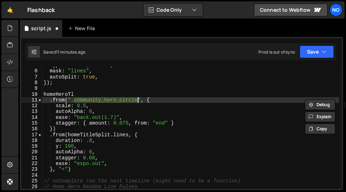
paste textarea "home_flow_center"
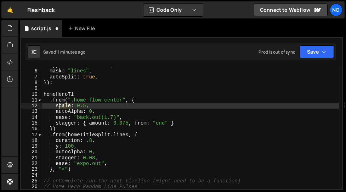
drag, startPoint x: 71, startPoint y: 105, endPoint x: 56, endPoint y: 105, distance: 14.5
click at [56, 105] on div "type : "lines, words" , mask : "lines" , autoSplit : true , }) ; homeHeroTl . f…" at bounding box center [190, 129] width 297 height 134
click at [97, 111] on div "type : "lines, words" , mask : "lines" , autoSplit : true , }) ; homeHeroTl . f…" at bounding box center [190, 129] width 297 height 134
type textarea "autoAlpha: 0,"
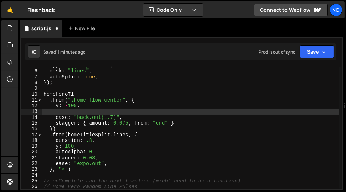
scroll to position [0, 0]
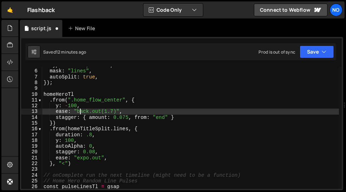
click at [182, 117] on div "type : "lines, words" , mask : "lines" , autoSplit : true , }) ; homeHeroTl . f…" at bounding box center [190, 129] width 297 height 134
type textarea "stagger: { amount: 0.075, from: "end" }"
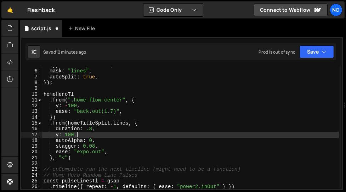
click at [201, 135] on div "type : "lines, words" , mask : "lines" , autoSplit : true , }) ; homeHeroTl . f…" at bounding box center [190, 129] width 297 height 134
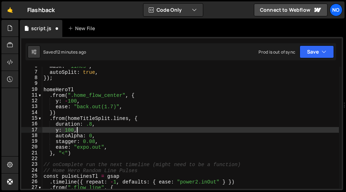
scroll to position [32, 0]
click at [68, 152] on div "mask : "lines" , autoSplit : true , }) ; homeHeroTl . from ( ".home_flow_center…" at bounding box center [190, 130] width 297 height 134
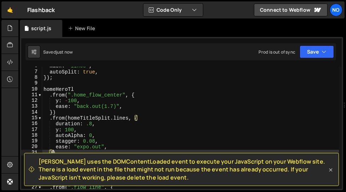
click at [329, 170] on icon at bounding box center [330, 169] width 7 height 7
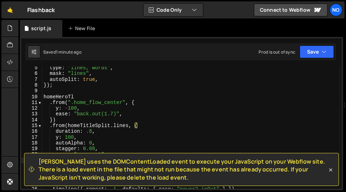
scroll to position [30, 0]
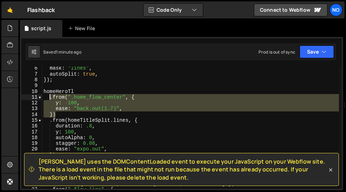
drag, startPoint x: 58, startPoint y: 115, endPoint x: 50, endPoint y: 98, distance: 17.9
click at [50, 98] on div "mask : "lines" , autoSplit : true , }) ; homeHeroTl . from ( ".home_flow_center…" at bounding box center [190, 132] width 297 height 134
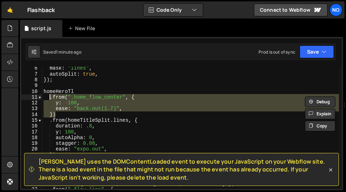
click at [82, 92] on div "mask : "lines" , autoSplit : true , }) ; homeHeroTl . from ( ".home_flow_center…" at bounding box center [190, 132] width 297 height 134
type textarea "homeHeroTl"
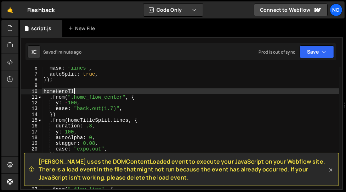
paste textarea "})"
type textarea "})"
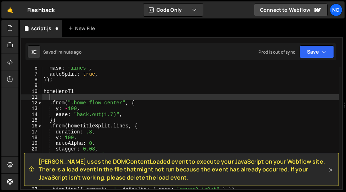
paste textarea "})"
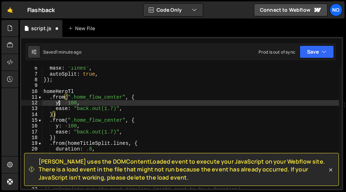
click at [58, 102] on div "mask : "lines" , autoSplit : true , }) ; homeHeroTl . from ( ".home_flow_center…" at bounding box center [190, 132] width 297 height 134
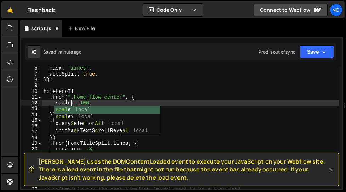
scroll to position [0, 1]
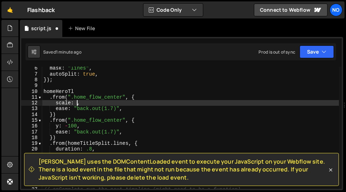
type textarea "scale: .5,"
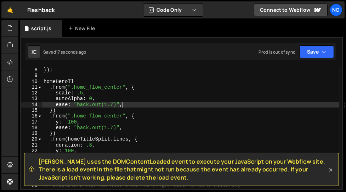
scroll to position [40, 0]
click at [86, 79] on div "}) ; homeHeroTl . from ( ".home_flow_center" , { scale : .5 , autoAlpha : 0 , e…" at bounding box center [190, 133] width 297 height 134
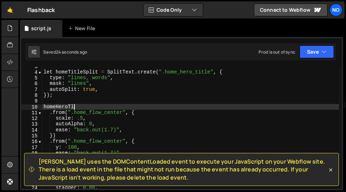
scroll to position [0, 0]
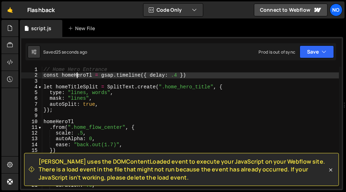
click at [77, 74] on div "// Home Hero Entrance const homeHeroTl = gsap . timeline ({ delay : .4 }) let h…" at bounding box center [190, 134] width 297 height 134
type textarea "const homeHeroTl = gsap.timeline({ delay: .4 })"
click at [77, 74] on div "// Home Hero Entrance const homeHeroTl = gsap . timeline ({ delay : .4 }) let h…" at bounding box center [190, 134] width 297 height 134
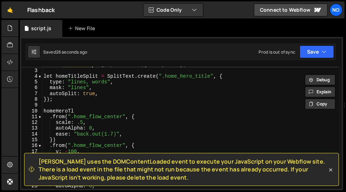
scroll to position [13, 0]
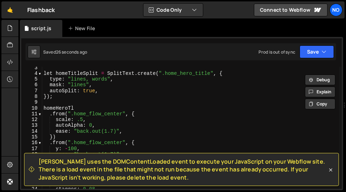
click at [61, 103] on div "let homeTitleSplit = SplitText . create ( ".home_hero_title" , { type : "lines,…" at bounding box center [190, 132] width 297 height 134
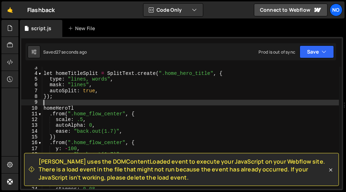
scroll to position [0, 0]
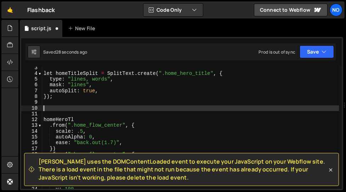
paste textarea "homeHeroTl"
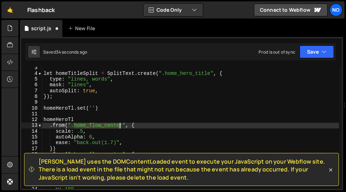
drag, startPoint x: 73, startPoint y: 124, endPoint x: 122, endPoint y: 125, distance: 49.3
click at [123, 125] on div "let homeTitleSplit = SplitText . create ( ".home_hero_title" , { type : "lines,…" at bounding box center [190, 132] width 297 height 134
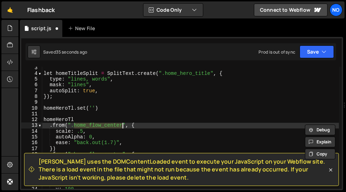
click at [93, 108] on div "let homeTitleSplit = SplitText . create ( ".home_hero_title" , { type : "lines,…" at bounding box center [190, 132] width 297 height 134
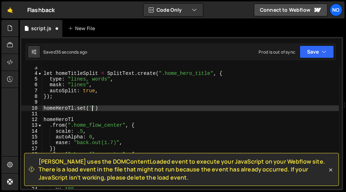
scroll to position [0, 3]
paste textarea "home_flow_center"
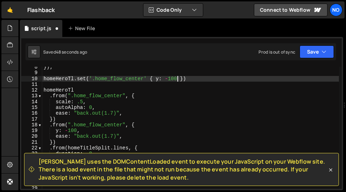
scroll to position [45, 0]
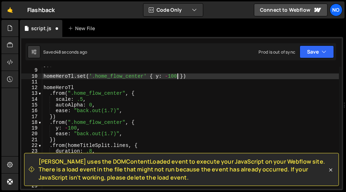
click at [59, 122] on div "}) ; homeHeroTl . set ( '.home_flow_center' { y : - 100 }) homeHeroTl . from ( …" at bounding box center [190, 129] width 297 height 134
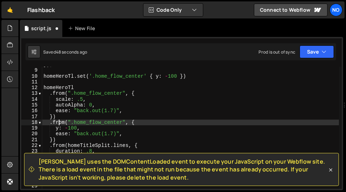
scroll to position [0, 6]
click at [59, 122] on div "}) ; homeHeroTl . set ( '.home_flow_center' { y : - 100 }) homeHeroTl . from ( …" at bounding box center [190, 129] width 297 height 134
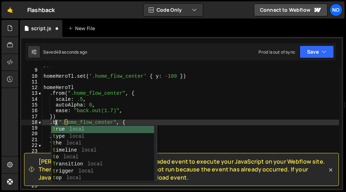
scroll to position [0, 1]
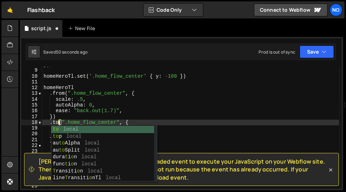
click at [65, 109] on div "}) ; homeHeroTl . set ( '.home_flow_center' { y : - 100 }) homeHeroTl . from ( …" at bounding box center [190, 129] width 297 height 134
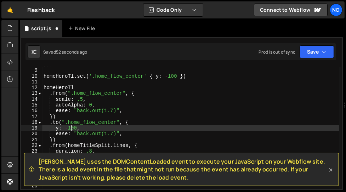
click at [72, 128] on div "}) ; homeHeroTl . set ( '.home_flow_center' { y : - 100 }) homeHeroTl . from ( …" at bounding box center [190, 129] width 297 height 134
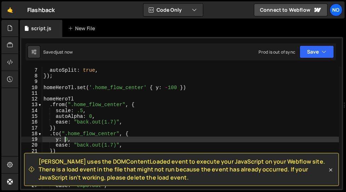
scroll to position [33, 0]
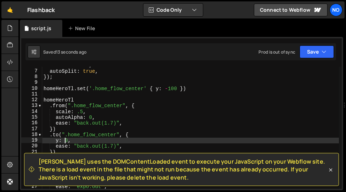
click at [146, 88] on div "mask : "lines" , autoSplit : true , }) ; homeHeroTl . set ( '.home_flow_center'…" at bounding box center [190, 129] width 297 height 134
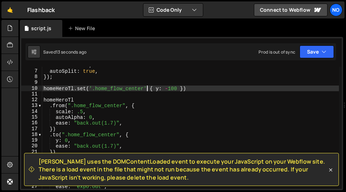
scroll to position [0, 7]
type textarea "homeHeroTl.set('.home_flow_center', { y: -100 })"
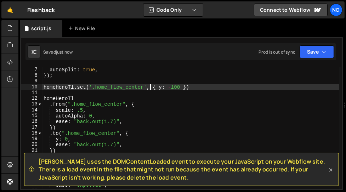
scroll to position [34, 0]
click at [134, 79] on div "mask : "lines" , autoSplit : true , }) ; homeHeroTl . set ( '.home_flow_center'…" at bounding box center [190, 128] width 297 height 134
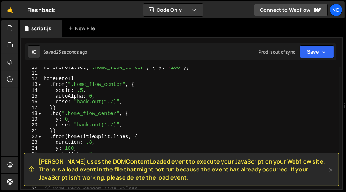
scroll to position [56, 0]
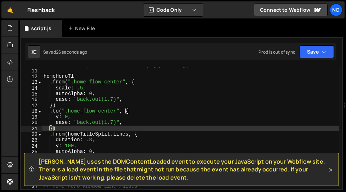
click at [53, 129] on div "homeHeroTl . set ( '.home_flow_center' , { y : - 100 }) homeHeroTl . from ( ".h…" at bounding box center [190, 129] width 297 height 134
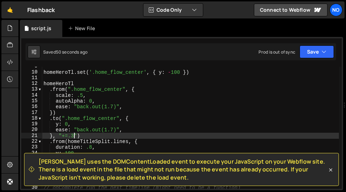
scroll to position [49, 0]
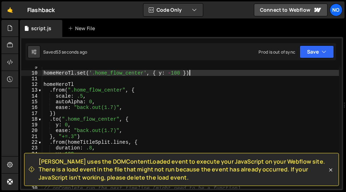
click at [198, 73] on div "homeHeroTl . set ( '.home_flow_center' , { y : - 100 }) homeHeroTl . from ( ".h…" at bounding box center [190, 131] width 297 height 134
type textarea "homeHeroTl.set('.home_flow_center', { y: -100 })"
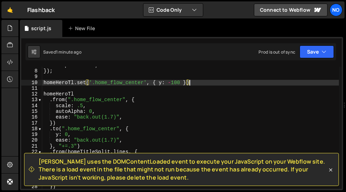
scroll to position [39, 0]
click at [99, 76] on div "autoSplit : true , }) ; homeHeroTl . set ( '.home_flow_center' , { y : - 100 })…" at bounding box center [190, 129] width 297 height 134
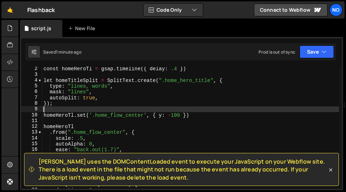
scroll to position [0, 0]
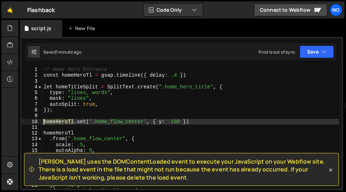
drag, startPoint x: 74, startPoint y: 122, endPoint x: 42, endPoint y: 120, distance: 32.3
click at [42, 120] on div "1 2 3 4 5 6 7 8 9 10 11 12 13 14 15 16 17 18 19 20 21 22 23 // Home Hero Entran…" at bounding box center [181, 128] width 321 height 122
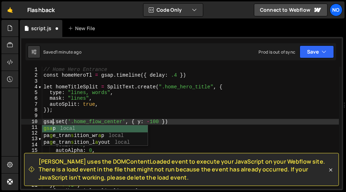
scroll to position [0, 0]
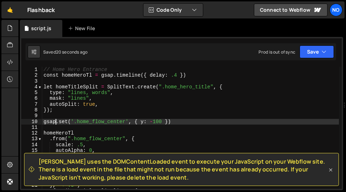
click at [329, 171] on icon at bounding box center [330, 169] width 3 height 3
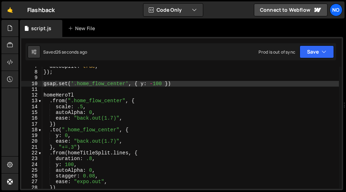
scroll to position [36, 0]
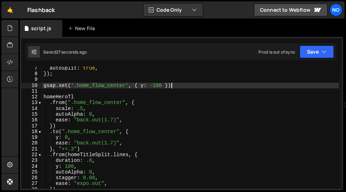
click at [181, 86] on div "autoSplit : true , }) ; gsap . set ( '.home_flow_center' , { y : - 100 }) homeH…" at bounding box center [190, 132] width 297 height 134
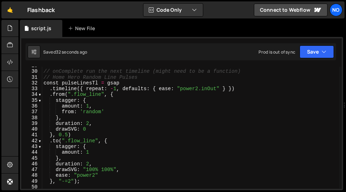
scroll to position [166, 0]
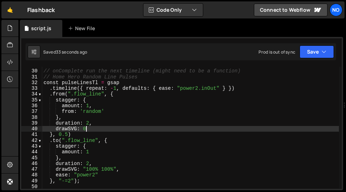
click at [88, 130] on div "// onComplete run the next timeline (might need to be a function) // Home Hero …" at bounding box center [190, 129] width 297 height 134
click at [57, 129] on div "// onComplete run the next timeline (might need to be a function) // Home Hero …" at bounding box center [190, 129] width 297 height 134
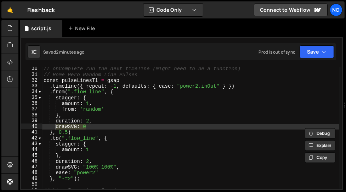
scroll to position [168, 0]
click at [50, 92] on div "// onComplete run the next timeline (might need to be a function) // Home Hero …" at bounding box center [190, 133] width 297 height 134
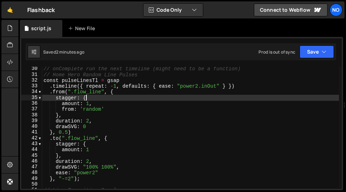
click at [94, 96] on div "// onComplete run the next timeline (might need to be a function) // Home Hero …" at bounding box center [190, 133] width 297 height 134
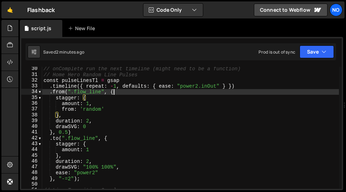
click at [119, 91] on div "// onComplete run the next timeline (might need to be a function) // Home Hero …" at bounding box center [190, 133] width 297 height 134
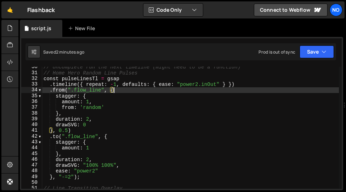
scroll to position [171, 0]
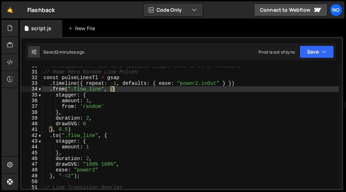
click at [75, 127] on div "// onComplete run the next timeline (might need to be a function) // Home Hero …" at bounding box center [190, 130] width 297 height 134
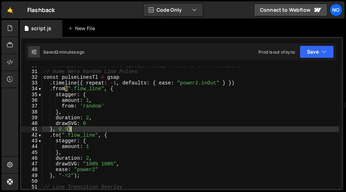
scroll to position [172, 0]
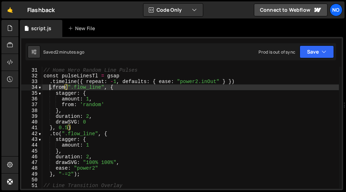
click at [51, 89] on div "// onComplete run the next timeline (might need to be a function) // Home Hero …" at bounding box center [190, 128] width 297 height 134
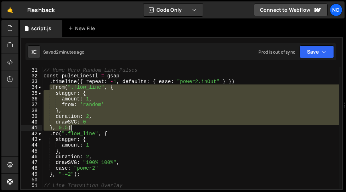
click at [74, 127] on div "// onComplete run the next timeline (might need to be a function) // Home Hero …" at bounding box center [190, 128] width 297 height 134
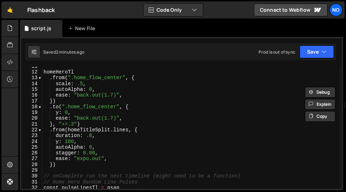
scroll to position [60, 0]
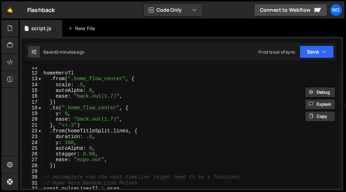
click at [88, 124] on div "homeHeroTl . from ( ".home_flow_center" , { scale : .5 , autoAlpha : 0 , ease :…" at bounding box center [190, 131] width 297 height 134
type textarea "}, "+=.3")"
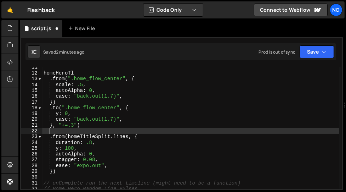
scroll to position [0, 0]
paste textarea "}, 0.5)"
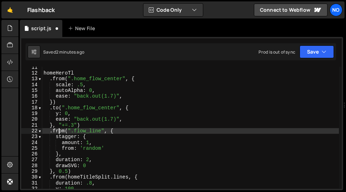
click at [60, 130] on div "homeHeroTl . from ( ".home_flow_center" , { scale : .5 , autoAlpha : 0 , ease :…" at bounding box center [190, 131] width 297 height 134
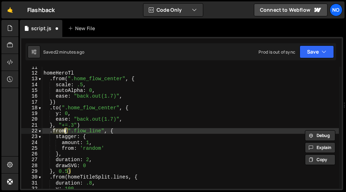
scroll to position [0, 1]
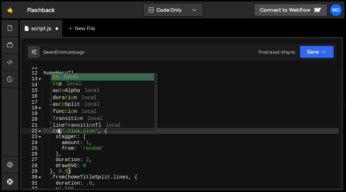
click at [94, 131] on div "homeHeroTl . from ( ".home_flow_center" , { scale : .5 , autoAlpha : 0 , ease :…" at bounding box center [190, 131] width 297 height 134
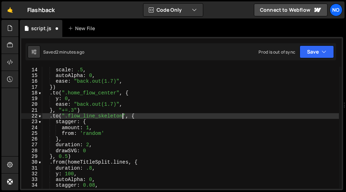
scroll to position [75, 0]
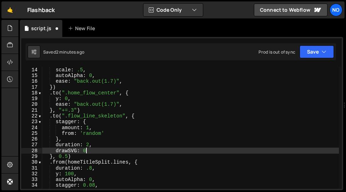
click at [85, 151] on div ". from ( ".home_flow_center" , { scale : .5 , autoAlpha : 0 , ease : "back.out(…" at bounding box center [190, 128] width 297 height 134
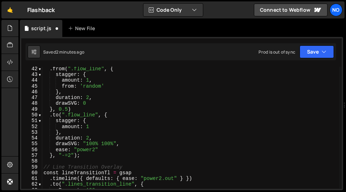
scroll to position [237, 0]
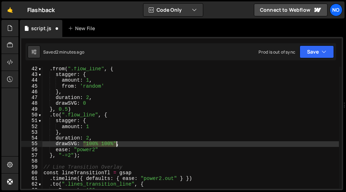
drag, startPoint x: 83, startPoint y: 142, endPoint x: 117, endPoint y: 144, distance: 33.3
click at [117, 144] on div ". from ( ".flow_line" , { stagger : { amount : 1 , from : 'random' } , duration…" at bounding box center [190, 133] width 297 height 134
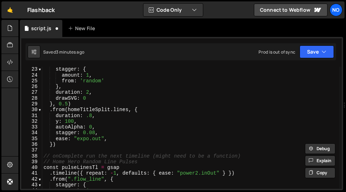
scroll to position [106, 0]
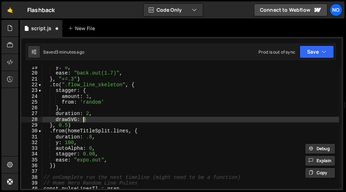
click at [84, 117] on div "y : 0 , ease : "back.out(1.7)" , } , "+=.3" ) . to ( ".flow_line_skeleton" , { …" at bounding box center [190, 131] width 297 height 134
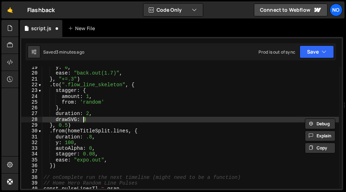
paste textarea ""100% 100%""
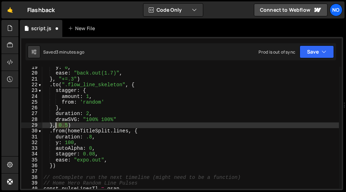
drag, startPoint x: 67, startPoint y: 125, endPoint x: 54, endPoint y: 125, distance: 13.1
click at [54, 125] on div "y : 0 , ease : "back.out(1.7)" , } , "+=.3" ) . to ( ".flow_line_skeleton" , { …" at bounding box center [190, 131] width 297 height 134
click at [122, 117] on div "y : 0 , ease : "back.out(1.7)" , } , "+=.3" ) . to ( ".flow_line_skeleton" , { …" at bounding box center [190, 131] width 297 height 134
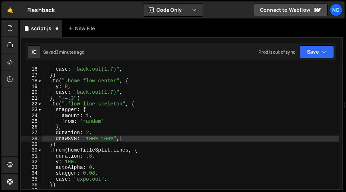
scroll to position [87, 0]
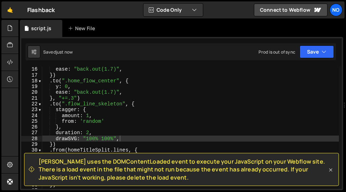
click at [332, 170] on icon at bounding box center [330, 169] width 3 height 3
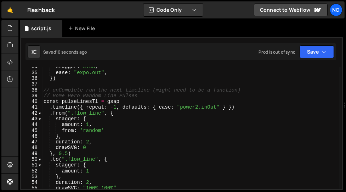
scroll to position [0, 2]
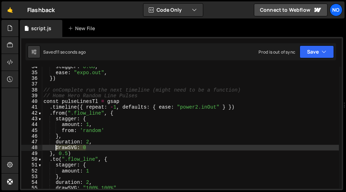
drag, startPoint x: 87, startPoint y: 148, endPoint x: 56, endPoint y: 148, distance: 30.8
click at [56, 148] on div "stagger : 0.08 , ease : "expo.out" , }) // onComplete run the next timeline (mi…" at bounding box center [190, 131] width 297 height 134
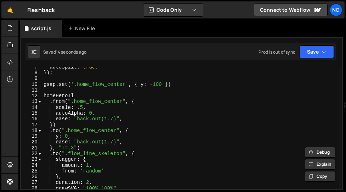
scroll to position [37, 0]
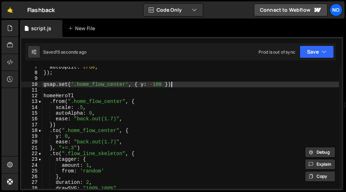
click at [183, 84] on div "autoSplit : true , }) ; gsap . set ( '.home_flow_center' , { y : - 100 }) homeH…" at bounding box center [190, 131] width 297 height 134
type textarea "gsap.set('.home_flow_center', { y: -100 })"
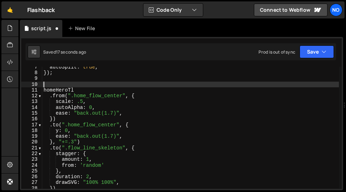
scroll to position [0, 0]
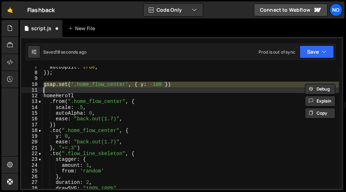
type textarea "gsap.set('.home_flow_center', { y: -100 })"
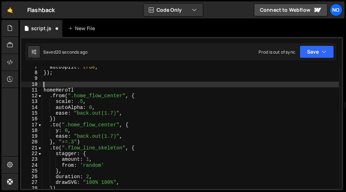
type textarea "gsap.set('.home_flow_center', { y: -100 })"
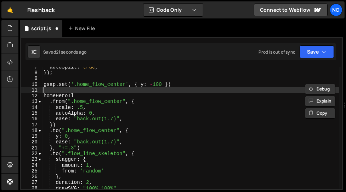
type textarea "gsap.set('.home_flow_center', { y: -100 })"
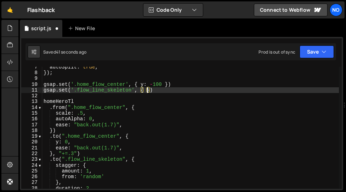
scroll to position [0, 7]
paste textarea "drawSVG: 0"
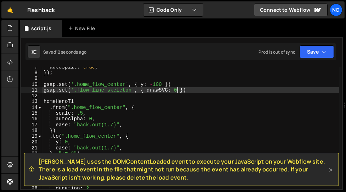
click at [333, 170] on icon at bounding box center [330, 169] width 7 height 7
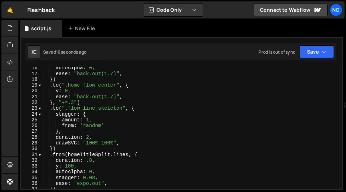
scroll to position [90, 0]
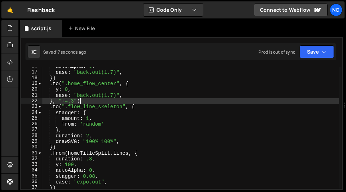
click at [82, 101] on div "autoAlpha : 0 , ease : "back.out(1.7)" , }) . to ( ".home_flow_center" , { y : …" at bounding box center [190, 130] width 297 height 134
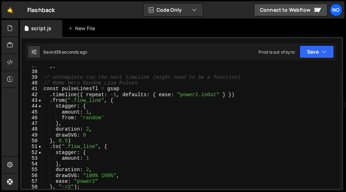
scroll to position [215, 0]
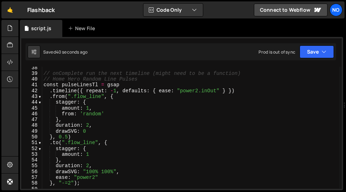
click at [45, 85] on div "// onComplete run the next timeline (might need to be a function) // Home Hero …" at bounding box center [190, 132] width 297 height 134
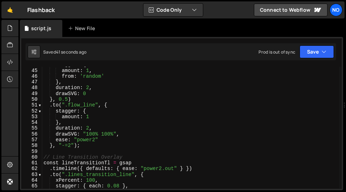
scroll to position [263, 0]
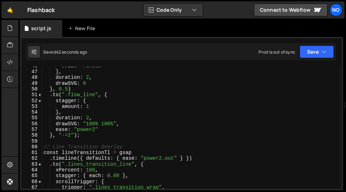
click at [92, 135] on div "from : 'random' } , duration : 2 , drawSVG : 0 } , 0.5 ) . to ( ".flow_line" , …" at bounding box center [190, 130] width 297 height 134
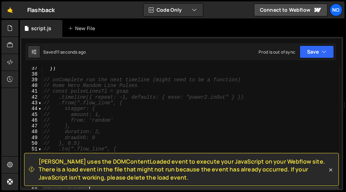
scroll to position [209, 0]
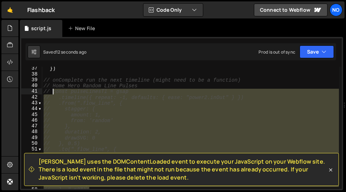
click at [53, 92] on div "}) // onComplete run the next timeline (might need to be a function) // Home He…" at bounding box center [190, 133] width 297 height 134
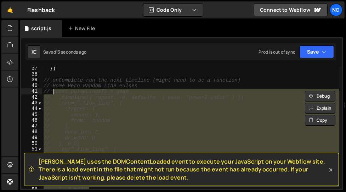
type textarea "const pulseLinesTl = gsap .timeline({ repeat: -1, defaults: { ease: "power2.inO…"
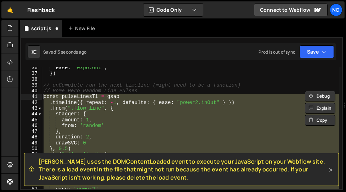
scroll to position [203, 0]
click at [72, 81] on div "ease : "expo.out" , }) // onComplete run the next timeline (might need to be a …" at bounding box center [190, 133] width 297 height 134
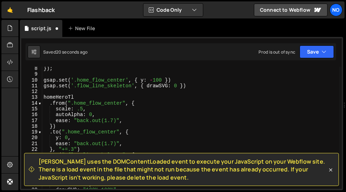
scroll to position [32, 0]
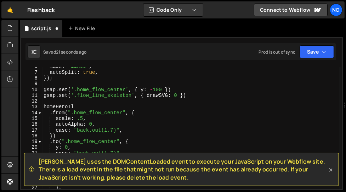
click at [192, 97] on div "mask : "lines" , autoSplit : true , }) ; gsap . set ( '.home_flow_center' , { y…" at bounding box center [190, 130] width 297 height 134
type textarea "gsap.set('.flow_line_skeleton', { drawSVG: 0 })"
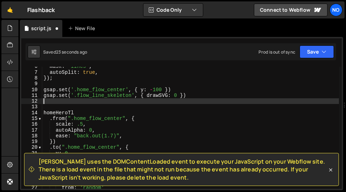
paste textarea "gsap.set('.flow_line_skeleton', { drawSVG: 0 })"
click at [132, 102] on div "mask : "lines" , autoSplit : true , }) ; gsap . set ( '.home_flow_center' , { y…" at bounding box center [190, 130] width 297 height 134
click at [170, 103] on div "mask : "lines" , autoSplit : true , }) ; gsap . set ( '.home_flow_center' , { y…" at bounding box center [190, 130] width 297 height 134
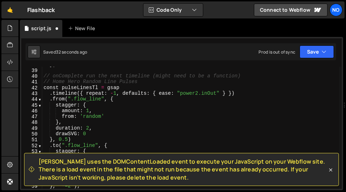
scroll to position [220, 0]
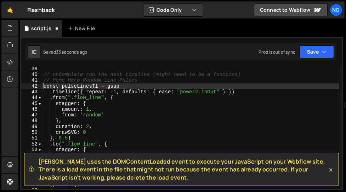
click at [45, 86] on div "// onComplete run the next timeline (might need to be a function) // Home Hero …" at bounding box center [190, 133] width 297 height 134
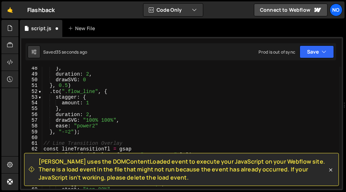
scroll to position [297, 0]
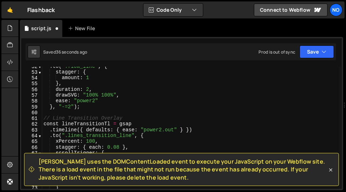
click at [87, 105] on div ". to ( ".flow_line" , { stagger : { amount : 1 } , duration : 2 , drawSVG : "10…" at bounding box center [190, 130] width 297 height 134
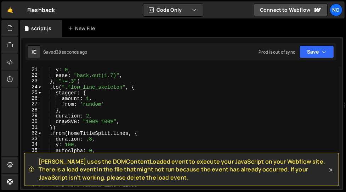
scroll to position [115, 0]
click at [119, 120] on div "y : 0 , ease : "back.out(1.7)" , } , "+=.3" ) . to ( ".flow_line_skeleton" , { …" at bounding box center [190, 133] width 297 height 134
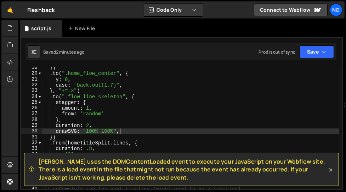
scroll to position [106, 0]
click at [331, 170] on icon at bounding box center [330, 169] width 3 height 3
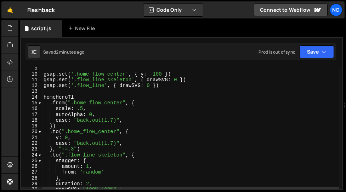
scroll to position [40, 0]
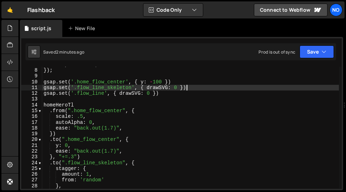
click at [192, 89] on div "autoSplit : true , }) ; gsap . set ( '.home_flow_center' , { y : - 100 }) gsap …" at bounding box center [190, 129] width 297 height 134
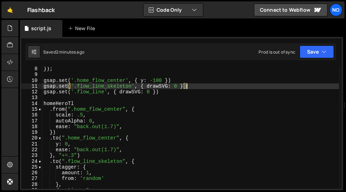
scroll to position [43, 0]
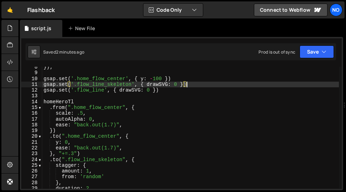
click at [118, 84] on div "}) ; gsap . set ( '.home_flow_center' , { y : - 100 }) gsap . set ( '.flow_line…" at bounding box center [190, 131] width 297 height 134
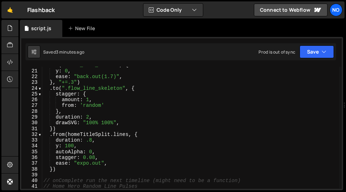
scroll to position [114, 0]
click at [91, 91] on div ". to ( ".home_flow_center" , { y : 0 , ease : "back.out(1.7)" , } , "+=.3" ) . …" at bounding box center [190, 129] width 297 height 134
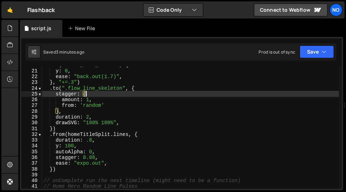
click at [92, 117] on div ". to ( ".home_flow_center" , { y : 0 , ease : "back.out(1.7)" , } , "+=.3" ) . …" at bounding box center [190, 129] width 297 height 134
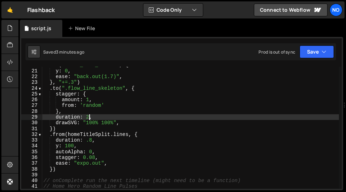
click at [89, 117] on div ". to ( ".home_flow_center" , { y : 0 , ease : "back.out(1.7)" , } , "+=.3" ) . …" at bounding box center [190, 129] width 297 height 134
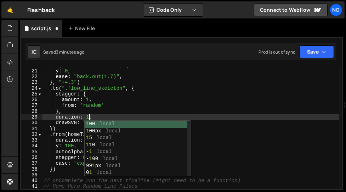
scroll to position [0, 3]
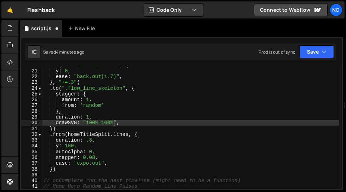
click at [101, 122] on div ". to ( ".home_flow_center" , { y : 0 , ease : "back.out(1.7)" , } , "+=.3" ) . …" at bounding box center [190, 129] width 297 height 134
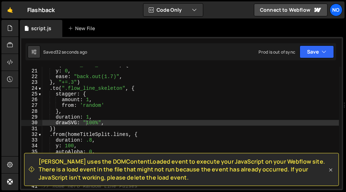
click at [329, 173] on icon at bounding box center [330, 169] width 7 height 7
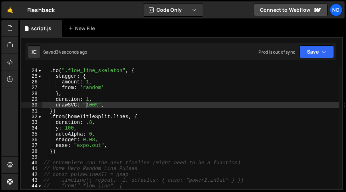
scroll to position [131, 0]
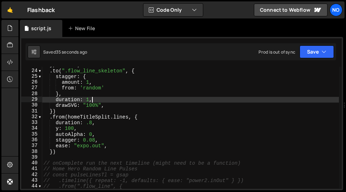
click at [137, 97] on div "} , "+=.3" ) . to ( ".flow_line_skeleton" , { stagger : { amount : 1 , from : '…" at bounding box center [190, 129] width 297 height 134
click at [133, 106] on div "} , "+=.3" ) . to ( ".flow_line_skeleton" , { stagger : { amount : 1 , from : '…" at bounding box center [190, 129] width 297 height 134
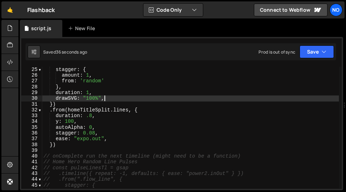
scroll to position [140, 0]
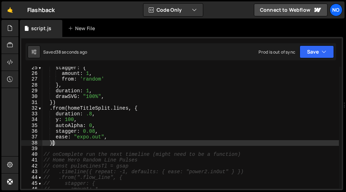
click at [52, 143] on div "stagger : { amount : 1 , from : 'random' } , duration : 1 , drawSVG : "100%" , …" at bounding box center [190, 132] width 297 height 134
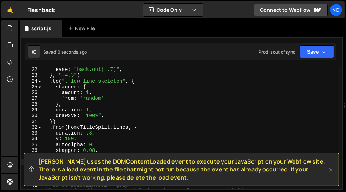
scroll to position [122, 0]
click at [332, 170] on icon at bounding box center [330, 169] width 7 height 7
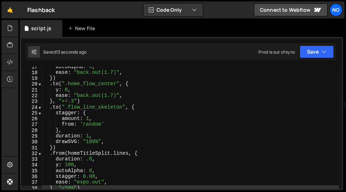
scroll to position [95, 0]
click at [53, 147] on div "autoAlpha : 0 , ease : "back.out(1.7)" , }) . to ( ".home_flow_center" , { y : …" at bounding box center [190, 131] width 297 height 134
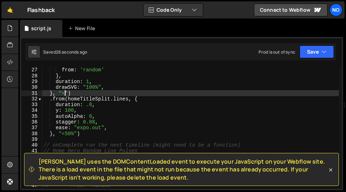
scroll to position [154, 0]
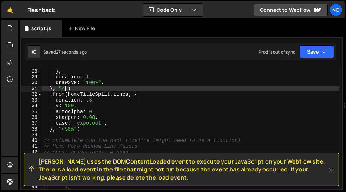
click at [73, 128] on div "from : 'random' } , duration : 1 , drawSVG : "100%" , } , "<" ) . from ( homeTi…" at bounding box center [190, 129] width 297 height 134
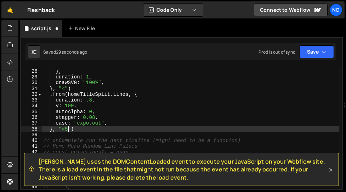
type textarea "}, "<")"
click at [332, 171] on icon at bounding box center [330, 169] width 3 height 3
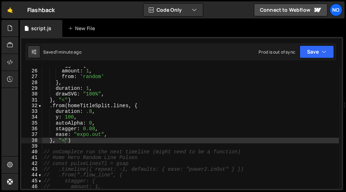
scroll to position [142, 0]
click at [75, 143] on div "stagger : { amount : 1 , from : 'random' } , duration : 1 , drawSVG : "100%" , …" at bounding box center [190, 129] width 297 height 134
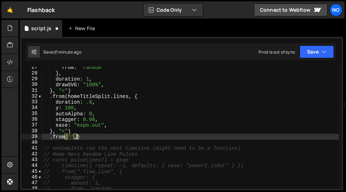
scroll to position [0, 2]
type textarea ".from('', {)"
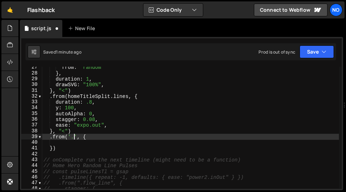
scroll to position [0, 2]
paste textarea "home_hero_button"
type textarea ".from('.home_hero_button', {"
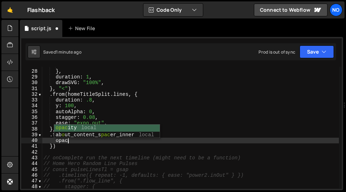
scroll to position [0, 1]
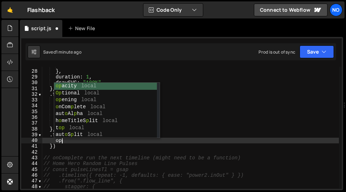
type textarea "o"
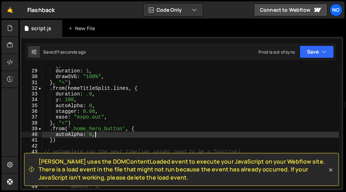
scroll to position [161, 0]
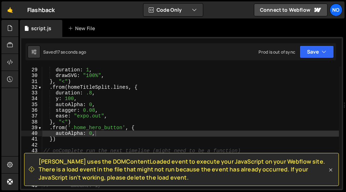
click at [331, 170] on icon at bounding box center [330, 169] width 3 height 3
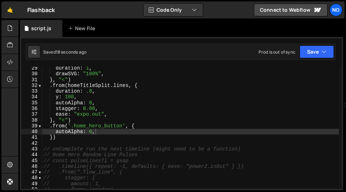
scroll to position [163, 0]
click at [53, 136] on div "duration : 1 , drawSVG : "100%" , } , "<" ) . from ( homeTitleSplit . lines , {…" at bounding box center [190, 132] width 297 height 134
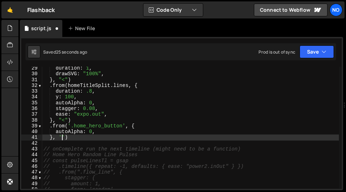
scroll to position [0, 1]
paste textarea "-=50%"
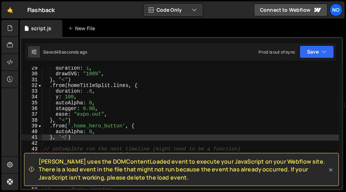
click at [331, 171] on icon at bounding box center [330, 169] width 7 height 7
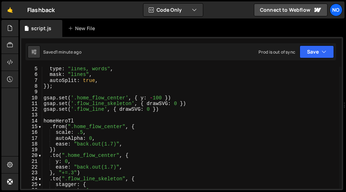
scroll to position [24, 0]
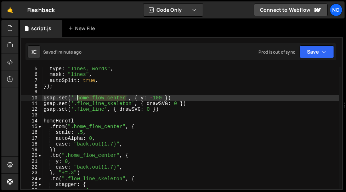
drag, startPoint x: 126, startPoint y: 97, endPoint x: 77, endPoint y: 98, distance: 48.5
click at [77, 98] on div "type : "lines, words" , mask : "lines" , autoSplit : true , }) ; gsap . set ( '…" at bounding box center [190, 133] width 297 height 134
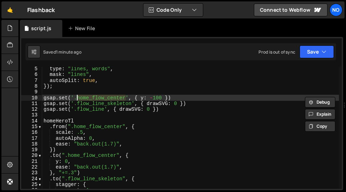
paste textarea "ontain"
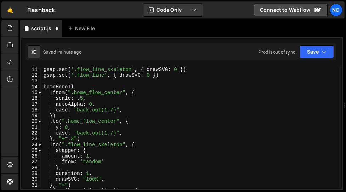
scroll to position [59, 0]
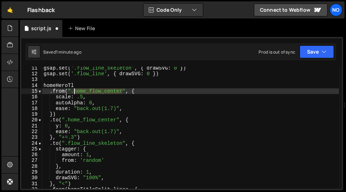
drag, startPoint x: 122, startPoint y: 91, endPoint x: 74, endPoint y: 90, distance: 47.5
click at [74, 90] on div "gsap . set ( '.flow_line_skeleton' , { drawSVG : 0 }) gsap . set ( '.flow_line'…" at bounding box center [190, 132] width 297 height 134
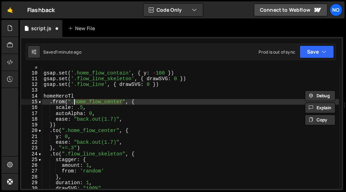
scroll to position [49, 0]
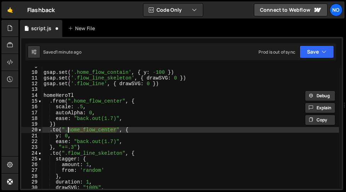
drag, startPoint x: 116, startPoint y: 129, endPoint x: 68, endPoint y: 129, distance: 47.8
click at [68, 129] on div "gsap . set ( '.home_flow_contain' , { y : - 100 }) gsap . set ( '.flow_line_ske…" at bounding box center [190, 130] width 297 height 134
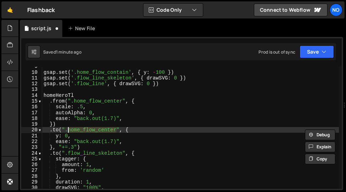
paste textarea "ontain"
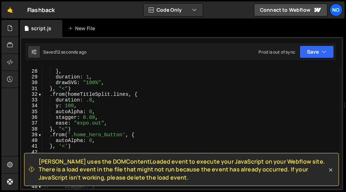
scroll to position [154, 0]
click at [65, 129] on div "from : 'random' } , duration : 1 , drawSVG : "100%" , } , "<" ) . from ( homeTi…" at bounding box center [190, 129] width 297 height 134
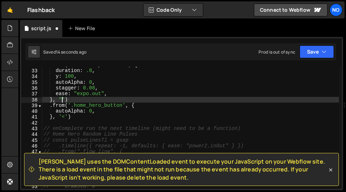
scroll to position [183, 0]
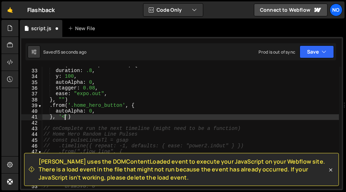
click at [65, 116] on div ". from ( homeTitleSplit . lines , { duration : .8 , y : 100 , autoAlpha : 0 , s…" at bounding box center [190, 129] width 297 height 134
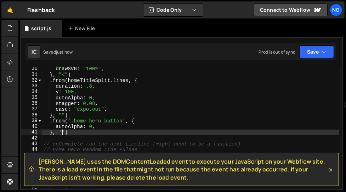
scroll to position [164, 0]
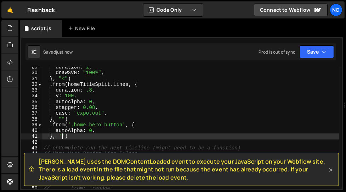
click at [63, 118] on div "duration : 1 , drawSVG : "100%" , } , "<" ) . from ( homeTitleSplit . lines , {…" at bounding box center [190, 131] width 297 height 134
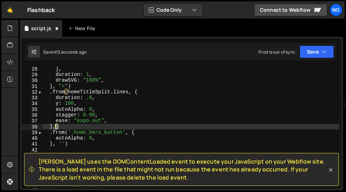
scroll to position [0, 0]
click at [65, 143] on div "} , duration : 1 , drawSVG : "100%" , } , "<" ) . from ( homeTitleSplit . lines…" at bounding box center [190, 133] width 297 height 134
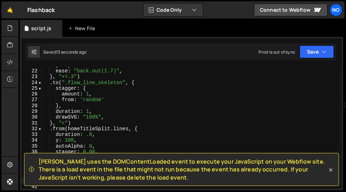
scroll to position [119, 0]
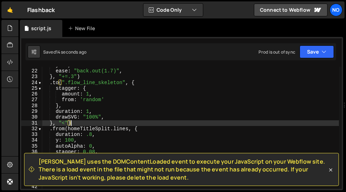
click at [73, 122] on div "y : 0 , ease : "back.out(1.7)" , } , "+=.3" ) . to ( ".flow_line_skeleton" , { …" at bounding box center [190, 129] width 297 height 134
click at [66, 123] on div "y : 0 , ease : "back.out(1.7)" , } , "+=.3" ) . to ( ".flow_line_skeleton" , { …" at bounding box center [190, 130] width 297 height 134
click at [64, 124] on div "y : 0 , ease : "back.out(1.7)" , } , "+=.3" ) . to ( ".flow_line_skeleton" , { …" at bounding box center [190, 130] width 297 height 134
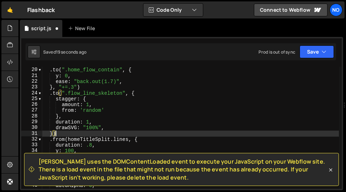
scroll to position [109, 0]
click at [50, 93] on div "}) . to ( ".home_flow_contain" , { y : 0 , ease : "back.out(1.7)" , } , "+=.3" …" at bounding box center [190, 128] width 297 height 134
type textarea ".to(".flow_line_skeleton", { stagger: {"
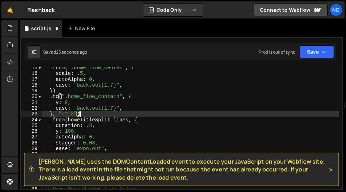
scroll to position [82, 0]
click at [60, 86] on div ". from ( ".home_flow_center" , { scale : .5 , autoAlpha : 0 , ease : "back.out(…" at bounding box center [190, 132] width 297 height 134
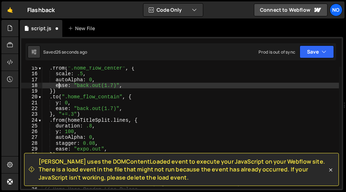
click at [60, 91] on div ". from ( ".home_flow_center" , { scale : .5 , autoAlpha : 0 , ease : "back.out(…" at bounding box center [190, 132] width 297 height 134
type textarea "})"
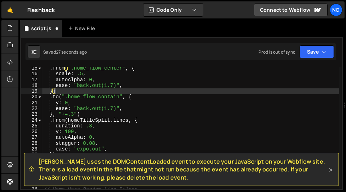
scroll to position [0, 0]
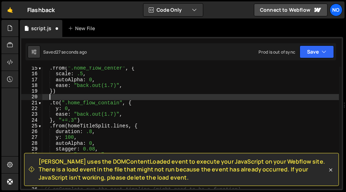
paste textarea "})"
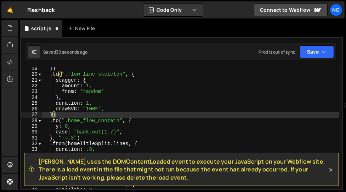
scroll to position [110, 0]
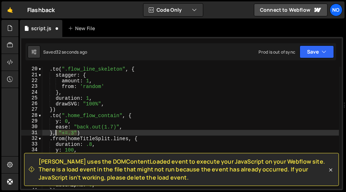
drag, startPoint x: 77, startPoint y: 131, endPoint x: 54, endPoint y: 132, distance: 23.1
click at [54, 132] on div ". to ( ".flow_line_skeleton" , { stagger : { amount : 1 , from : 'random' } , d…" at bounding box center [190, 133] width 297 height 134
click at [156, 80] on div ". to ( ".flow_line_skeleton" , { stagger : { amount : 1 , from : 'random' } , d…" at bounding box center [190, 133] width 297 height 134
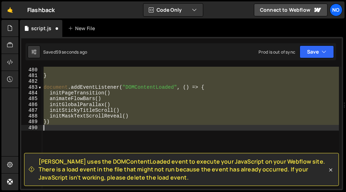
type textarea "}, "+=.3")"
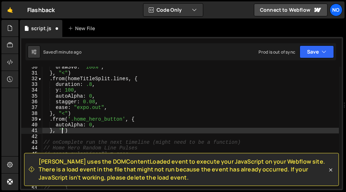
scroll to position [170, 0]
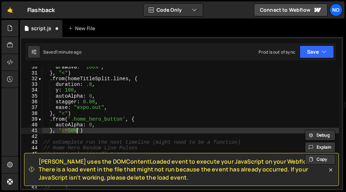
click at [141, 96] on div "drawSVG : "100%" , } , "<" ) . from ( homeTitleSplit . lines , { duration : .8 …" at bounding box center [190, 131] width 297 height 134
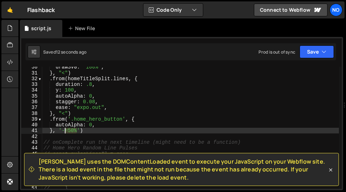
drag, startPoint x: 77, startPoint y: 131, endPoint x: 61, endPoint y: 130, distance: 16.7
click at [61, 130] on div "drawSVG : "100%" , } , "<" ) . from ( homeTitleSplit . lines , { duration : .8 …" at bounding box center [190, 131] width 297 height 134
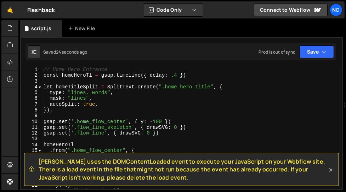
scroll to position [0, 0]
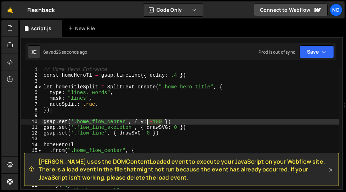
drag, startPoint x: 161, startPoint y: 121, endPoint x: 142, endPoint y: 122, distance: 18.8
click at [142, 122] on div "// Home Hero Entrance const homeHeroTl = gsap . timeline ({ delay : .4 }) let h…" at bounding box center [190, 134] width 297 height 134
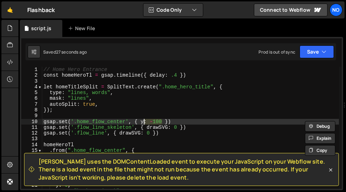
click at [141, 121] on div "// Home Hero Entrance const homeHeroTl = gsap . timeline ({ delay : .4 }) let h…" at bounding box center [190, 134] width 297 height 134
click at [158, 120] on div "// Home Hero Entrance const homeHeroTl = gsap . timeline ({ delay : .4 }) let h…" at bounding box center [190, 128] width 297 height 122
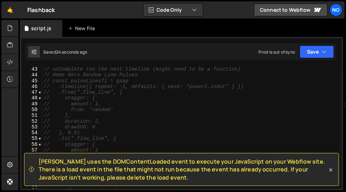
scroll to position [228, 0]
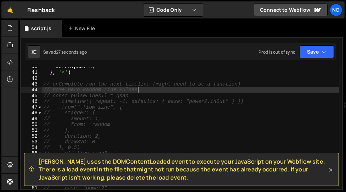
click at [250, 87] on div "autoAlpha : 0 , } , '<' ) // onComplete run the next timeline (might need to be…" at bounding box center [190, 131] width 297 height 134
click at [252, 83] on div "autoAlpha : 0 , } , '<' ) // onComplete run the next timeline (might need to be…" at bounding box center [190, 131] width 297 height 134
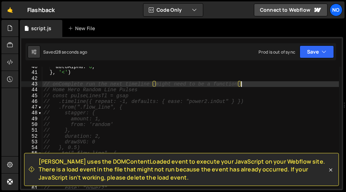
click at [70, 97] on div "autoAlpha : 0 , } , '<' ) // onComplete run the next timeline (might need to be…" at bounding box center [190, 131] width 297 height 134
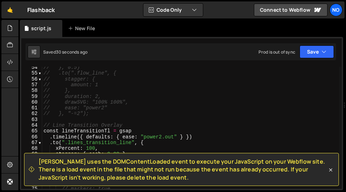
scroll to position [308, 0]
click at [96, 111] on div "// }, 0.5) // .to(".flow_line", { // stagger: { // amount: 1 // }, // duration:…" at bounding box center [190, 131] width 297 height 134
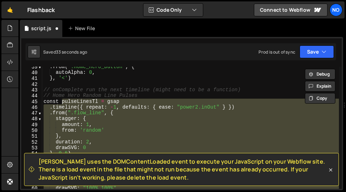
scroll to position [222, 0]
click at [221, 107] on div ". from ( '.home_hero_button' , { autoAlpha : 0 , } , '<' ) // onComplete run th…" at bounding box center [190, 128] width 297 height 122
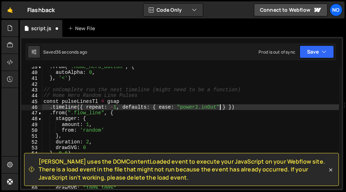
click at [119, 108] on div ". from ( '.home_hero_button' , { autoAlpha : 0 , } , '<' ) // onComplete run th…" at bounding box center [190, 131] width 297 height 134
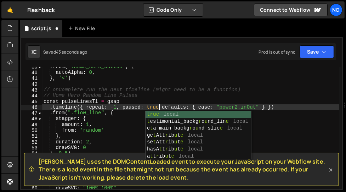
scroll to position [0, 8]
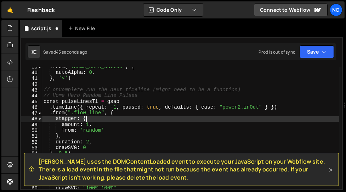
click at [128, 117] on div ". from ( '.home_hero_button' , { autoAlpha : 0 , } , '<' ) // onComplete run th…" at bounding box center [190, 131] width 297 height 134
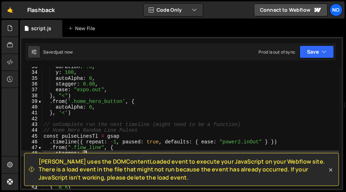
scroll to position [187, 0]
click at [87, 112] on div "duration : .8 , y : 100 , autoAlpha : 0 , stagger : 0.08 , ease : "expo.out" , …" at bounding box center [190, 131] width 297 height 134
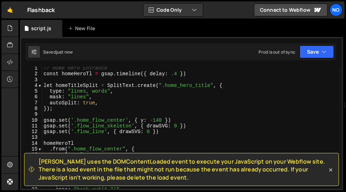
scroll to position [0, 0]
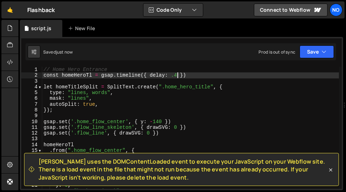
click at [179, 75] on div "// Home Hero Entrance const homeHeroTl = gsap . timeline ({ delay : .4 }) let h…" at bounding box center [190, 134] width 297 height 134
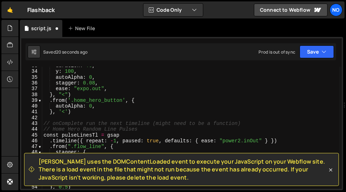
scroll to position [209, 0]
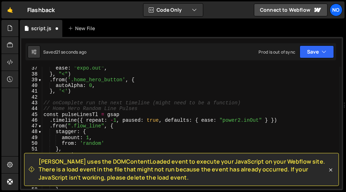
click at [85, 114] on div "ease : "expo.out" , } , "<" ) . from ( '.home_hero_button' , { autoAlpha : 0 , …" at bounding box center [190, 132] width 297 height 134
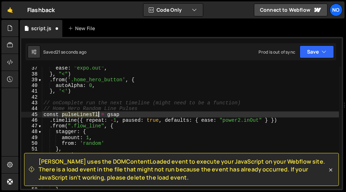
click at [85, 114] on div "ease : "expo.out" , } , "<" ) . from ( '.home_hero_button' , { autoAlpha : 0 , …" at bounding box center [190, 132] width 297 height 134
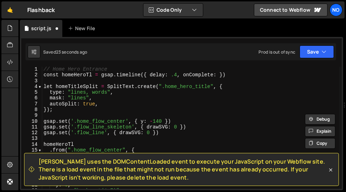
scroll to position [0, 0]
click at [218, 75] on div "// Home Hero Entrance const homeHeroTl = gsap . timeline ({ delay : .4 , onComp…" at bounding box center [190, 134] width 297 height 134
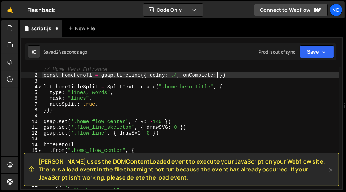
paste textarea "pulseLinesTl"
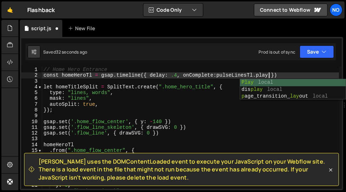
scroll to position [0, 16]
click at [216, 75] on div "// Home Hero Entrance const homeHeroTl = gsap . timeline ({ delay : .4 , onComp…" at bounding box center [190, 134] width 297 height 134
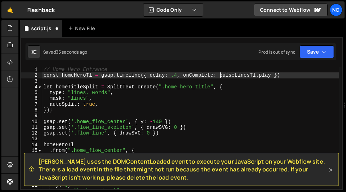
scroll to position [0, 12]
click at [272, 75] on div "// Home Hero Entrance const homeHeroTl = gsap . timeline ({ delay : .4 , onComp…" at bounding box center [190, 134] width 297 height 134
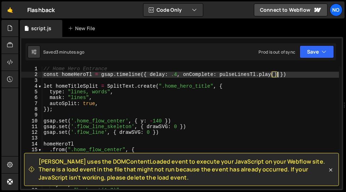
scroll to position [0, 0]
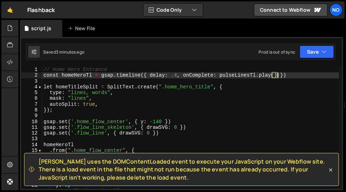
click at [144, 76] on div "// Home Hero Entrance const homeHeroTl = gsap . timeline ({ delay : .4 , onComp…" at bounding box center [190, 134] width 297 height 134
click at [151, 75] on div "// Home Hero Entrance const homeHeroTl = gsap . timeline ({ delay : .4 , onComp…" at bounding box center [190, 134] width 297 height 134
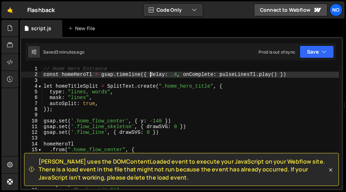
scroll to position [0, 0]
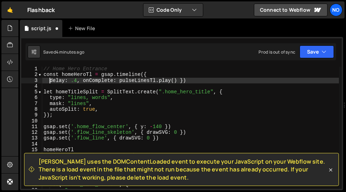
click at [84, 81] on div "// Home Hero Entrance const homeHeroTl = gsap . timeline ({ delay : .4 , onComp…" at bounding box center [190, 133] width 297 height 134
type textarea "onComplete: [DOMAIN_NAME]() })"
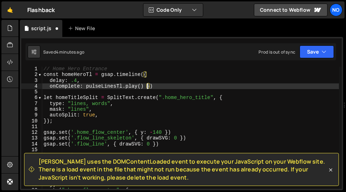
click at [147, 86] on div "// Home Hero Entrance const homeHeroTl = gsap . timeline ({ delay : .4 , onComp…" at bounding box center [190, 133] width 297 height 134
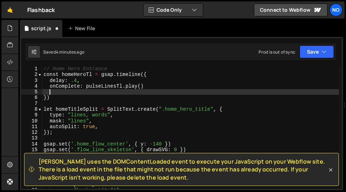
scroll to position [0, 0]
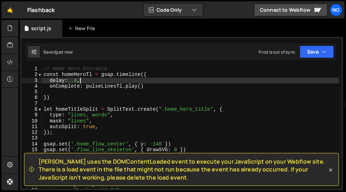
click at [83, 82] on div "// Home Hero Entrance const homeHeroTl = gsap . timeline ({ delay : .4 , onComp…" at bounding box center [190, 133] width 297 height 134
type textarea "delay: .4,"
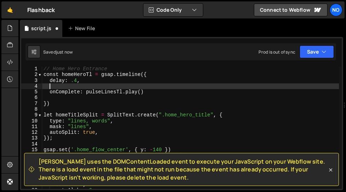
paste textarea "onComplete: () => {"
type textarea "onComplete: () => {"
click at [118, 88] on div "// Home Hero Entrance const homeHeroTl = gsap . timeline ({ delay : .4 , onComp…" at bounding box center [190, 133] width 297 height 134
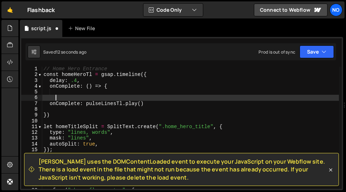
paste textarea "},"
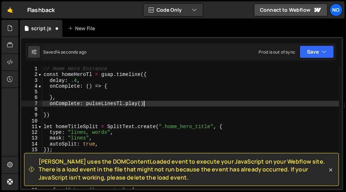
click at [145, 104] on div "// Home Hero Entrance const homeHeroTl = gsap . timeline ({ delay : .4 , onComp…" at bounding box center [190, 133] width 297 height 134
type textarea "onComplete: [DOMAIN_NAME]()"
click at [86, 104] on div "// Home Hero Entrance const homeHeroTl = gsap . timeline ({ delay : .4 , onComp…" at bounding box center [190, 133] width 297 height 134
type textarea "},"
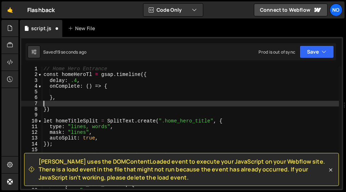
type textarea "},"
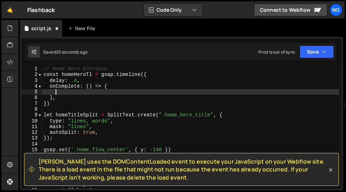
paste textarea "[DOMAIN_NAME]()"
click at [139, 91] on div "// Home Hero Entrance const homeHeroTl = gsap . timeline ({ delay : .4 , onComp…" at bounding box center [190, 133] width 297 height 134
click at [111, 90] on div "// Home Hero Entrance const homeHeroTl = gsap . timeline ({ delay : .4 , onComp…" at bounding box center [190, 133] width 297 height 134
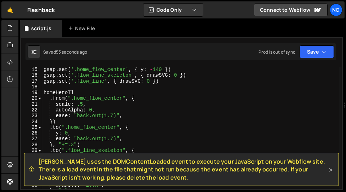
scroll to position [81, 0]
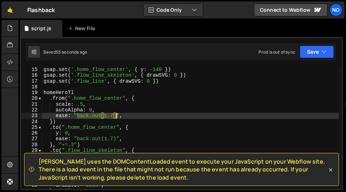
drag, startPoint x: 77, startPoint y: 114, endPoint x: 116, endPoint y: 113, distance: 38.6
click at [116, 114] on div "gsap . set ( '.home_flow_center' , { y : - 140 }) gsap . set ( '.flow_line_skel…" at bounding box center [190, 134] width 297 height 134
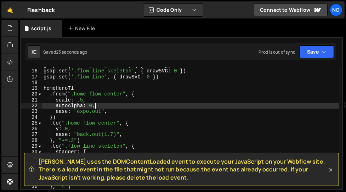
click at [148, 105] on div "gsap . set ( '.home_flow_center' , { y : - 140 }) gsap . set ( '.flow_line_skel…" at bounding box center [190, 129] width 297 height 134
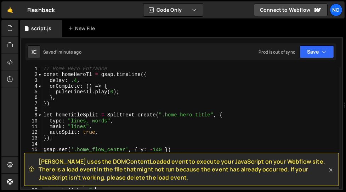
scroll to position [3, 0]
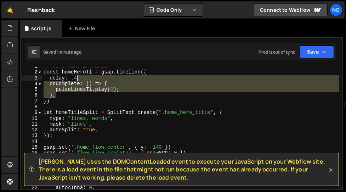
drag, startPoint x: 55, startPoint y: 94, endPoint x: 78, endPoint y: 78, distance: 28.5
click at [78, 78] on div "// Home Hero Entrance const homeHeroTl = gsap . timeline ({ delay : .4 , onComp…" at bounding box center [190, 130] width 297 height 134
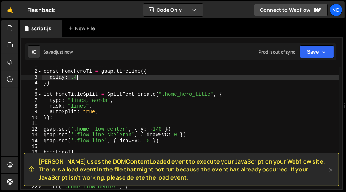
scroll to position [4, 0]
click at [68, 84] on div "// Home Hero Entrance const homeHeroTl = gsap . timeline ({ delay : .4 }) let h…" at bounding box center [190, 130] width 297 height 134
type textarea "})"
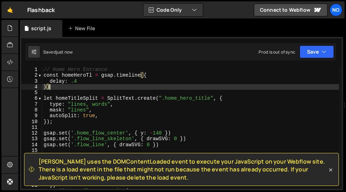
scroll to position [0, 0]
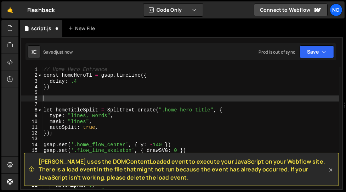
paste textarea "});"
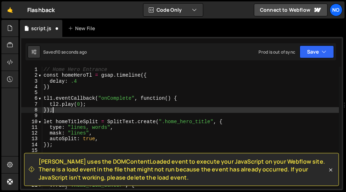
click at [76, 76] on div "// Home Hero Entrance const homeHeroTl = gsap . timeline ({ delay : .4 }) tl1 .…" at bounding box center [190, 134] width 297 height 134
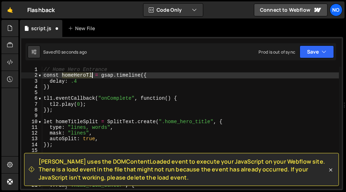
click at [76, 76] on div "// Home Hero Entrance const homeHeroTl = gsap . timeline ({ delay : .4 }) tl1 .…" at bounding box center [190, 134] width 297 height 134
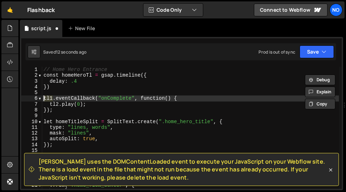
drag, startPoint x: 53, startPoint y: 99, endPoint x: 43, endPoint y: 99, distance: 9.9
click at [44, 99] on div "// Home Hero Entrance const homeHeroTl = gsap . timeline ({ delay : .4 }) tl1 .…" at bounding box center [190, 134] width 297 height 134
paste textarea "homeHeroTl"
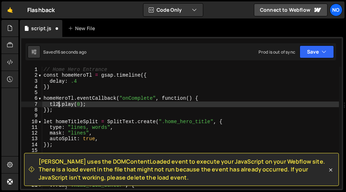
drag, startPoint x: 58, startPoint y: 103, endPoint x: 49, endPoint y: 103, distance: 9.2
click at [49, 103] on div "// Home Hero Entrance const homeHeroTl = gsap . timeline ({ delay : .4 }) homeH…" at bounding box center [190, 134] width 297 height 134
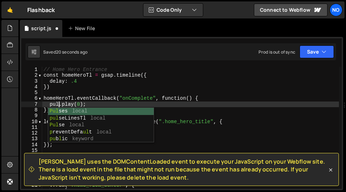
scroll to position [0, 1]
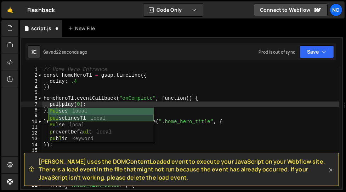
click at [69, 118] on div "Pul ses local pul seLinesTl local Pul se local p reventDefa ul t local pu [PERS…" at bounding box center [101, 132] width 106 height 49
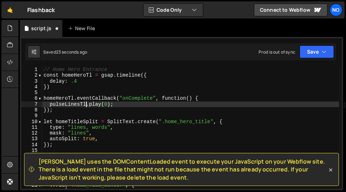
click at [120, 103] on div "// Home Hero Entrance const homeHeroTl = gsap . timeline ({ delay : .4 }) homeH…" at bounding box center [190, 134] width 297 height 134
type textarea "[DOMAIN_NAME](0);"
click at [103, 118] on div "// Home Hero Entrance const homeHeroTl = gsap . timeline ({ delay : .4 }) homeH…" at bounding box center [190, 134] width 297 height 134
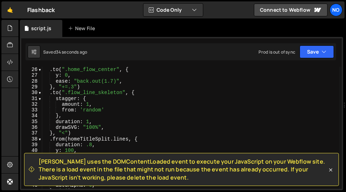
scroll to position [145, 0]
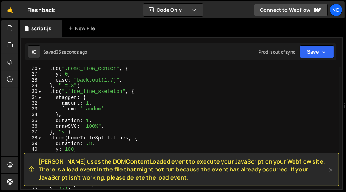
click at [64, 134] on div ". to ( ".home_flow_center" , { y : 0 , ease : "back.out(1.7)" , } , "+=.3" ) . …" at bounding box center [190, 133] width 297 height 134
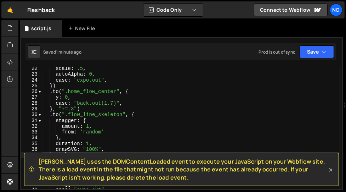
scroll to position [122, 0]
click at [332, 169] on icon at bounding box center [330, 169] width 7 height 7
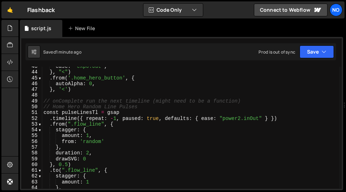
scroll to position [247, 0]
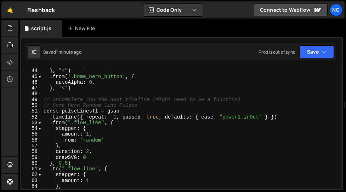
type textarea "// onComplete run the next timeline (might need to be a function)"
click at [255, 101] on div "ease : "expo.out" , } , "<" ) . from ( '.home_hero_button' , { autoAlpha : 0 , …" at bounding box center [190, 129] width 297 height 134
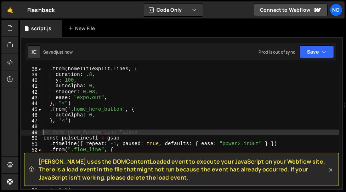
scroll to position [213, 0]
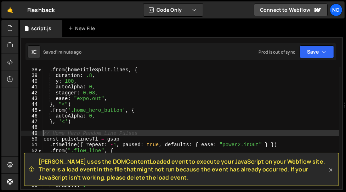
click at [91, 107] on div "} , "<" ) . from ( homeTitleSplit . lines , { duration : .8 , y : 100 , autoAlp…" at bounding box center [190, 128] width 297 height 134
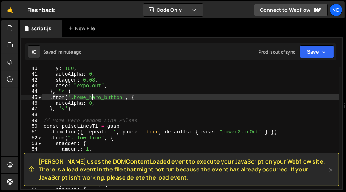
scroll to position [229, 0]
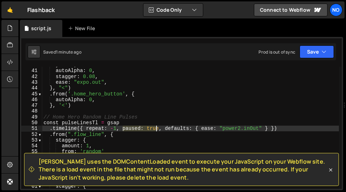
drag, startPoint x: 124, startPoint y: 129, endPoint x: 162, endPoint y: 130, distance: 38.6
click at [162, 130] on div "y : 100 , autoAlpha : 0 , stagger : 0.08 , ease : "expo.out" , } , "<" ) . from…" at bounding box center [190, 129] width 297 height 134
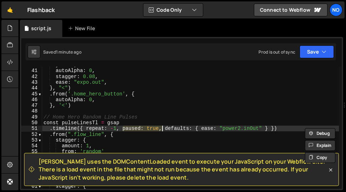
click at [142, 120] on div "y : 100 , autoAlpha : 0 , stagger : 0.08 , ease : "expo.out" , } , "<" ) . from…" at bounding box center [190, 129] width 297 height 134
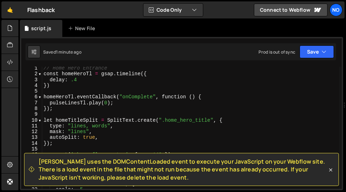
scroll to position [0, 0]
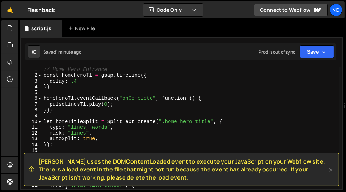
click at [90, 101] on div "// Home Hero Entrance const homeHeroTl = gsap . timeline ({ delay : .4 }) homeH…" at bounding box center [190, 134] width 297 height 134
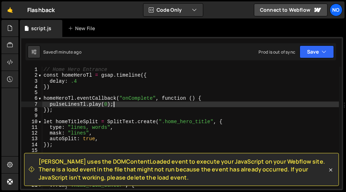
click at [113, 103] on div "// Home Hero Entrance const homeHeroTl = gsap . timeline ({ delay : .4 }) homeH…" at bounding box center [190, 134] width 297 height 134
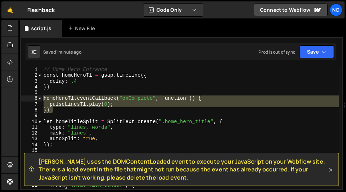
drag, startPoint x: 53, startPoint y: 112, endPoint x: 43, endPoint y: 98, distance: 16.8
click at [43, 98] on div "// Home Hero Entrance const homeHeroTl = gsap . timeline ({ delay : .4 }) homeH…" at bounding box center [190, 134] width 297 height 134
type textarea "homeHeroTl.eventCallback("onComplete", function () { [DOMAIN_NAME](0);"
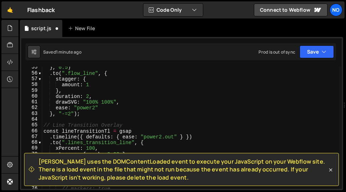
scroll to position [315, 0]
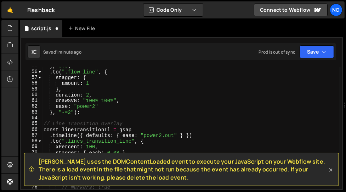
click at [85, 112] on div "} , 0.5 ) . to ( ".flow_line" , { stagger : { amount : 1 } , duration : 2 , dra…" at bounding box center [190, 130] width 297 height 134
type textarea "}, "-=2");"
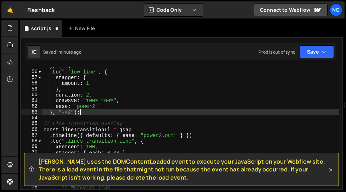
scroll to position [0, 0]
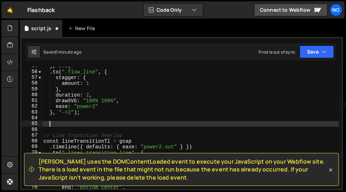
paste textarea "});"
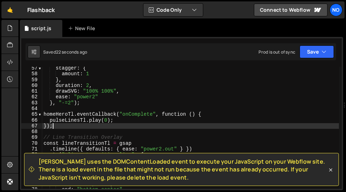
scroll to position [325, 0]
click at [108, 120] on div "stagger : { amount : 1 } , duration : 2 , drawSVG : "100% 100%" , ease : "power…" at bounding box center [190, 132] width 297 height 134
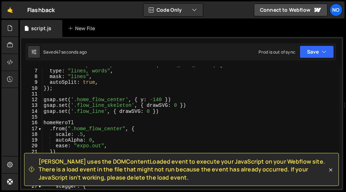
scroll to position [34, 0]
click at [167, 111] on div "let homeTitleSplit = SplitText . create ( ".home_hero_title" , { type : "lines,…" at bounding box center [190, 129] width 297 height 134
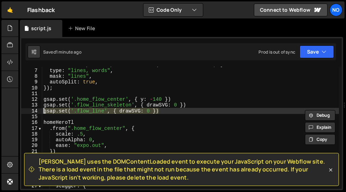
click at [167, 107] on div "let homeTitleSplit = SplitText . create ( ".home_hero_title" , { type : "lines,…" at bounding box center [190, 129] width 297 height 134
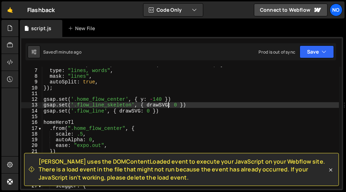
click at [165, 111] on div "let homeTitleSplit = SplitText . create ( ".home_hero_title" , { type : "lines,…" at bounding box center [190, 129] width 297 height 134
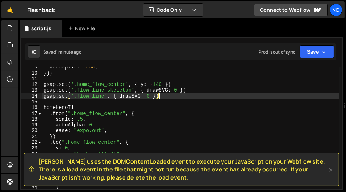
scroll to position [49, 0]
click at [130, 97] on div "autoSplit : true , }) ; gsap . set ( '.home_flow_center' , { y : - 140 }) gsap …" at bounding box center [190, 131] width 297 height 134
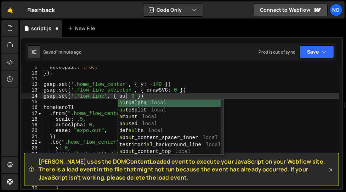
scroll to position [0, 6]
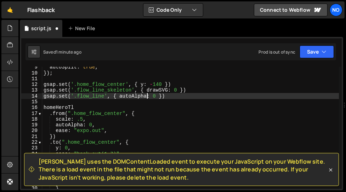
click at [169, 97] on div "autoSplit : true , }) ; gsap . set ( '.home_flow_center' , { y : - 140 }) gsap …" at bounding box center [190, 131] width 297 height 134
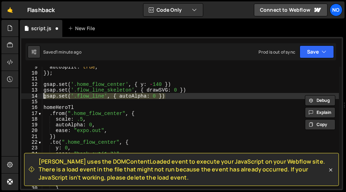
click at [177, 95] on div "autoSplit : true , }) ; gsap . set ( '.home_flow_center' , { y : - 140 }) gsap …" at bounding box center [190, 128] width 297 height 122
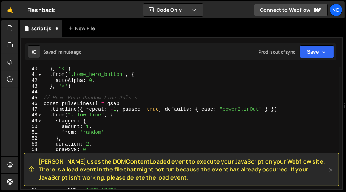
scroll to position [225, 0]
click at [283, 112] on div "} , "<" ) . from ( '.home_hero_button' , { autoAlpha : 0 , } , '<' ) // Home He…" at bounding box center [190, 134] width 297 height 134
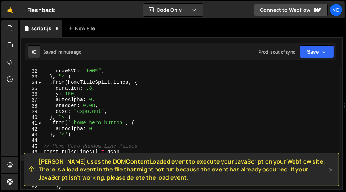
scroll to position [177, 0]
click at [73, 133] on div "duration : 1 , drawSVG : "100%" , } , "<" ) . from ( homeTitleSplit . lines , {…" at bounding box center [190, 129] width 297 height 134
type textarea "}, '<')"
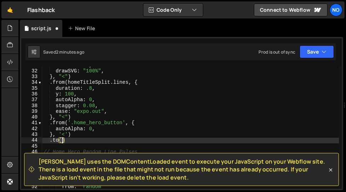
scroll to position [0, 1]
type textarea ".to('', {)"
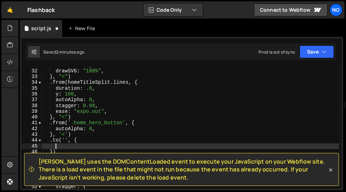
scroll to position [0, 0]
click at [67, 141] on div "duration : 1 , drawSVG : "100%" , } , "<" ) . from ( homeTitleSplit . lines , {…" at bounding box center [190, 129] width 297 height 134
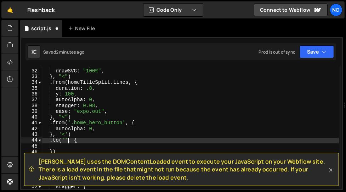
click at [64, 139] on div "duration : 1 , drawSVG : "100%" , } , "<" ) . from ( homeTitleSplit . lines , {…" at bounding box center [190, 129] width 297 height 134
paste textarea "gsap.set('.flow_line', { autoAlpha: 0 })"
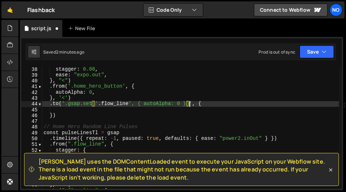
scroll to position [214, 0]
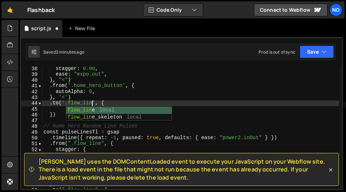
type textarea ".to('.flow_line', {"
click at [62, 110] on div "stagger : 0.08 , ease : "expo.out" , } , "<" ) . from ( '.home_hero_button' , {…" at bounding box center [190, 133] width 297 height 134
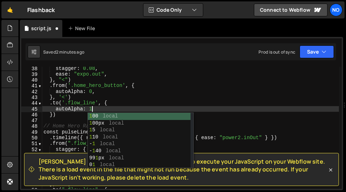
scroll to position [0, 3]
type textarea "autoAlpha: 1,"
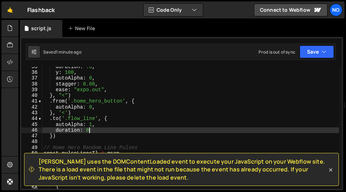
scroll to position [198, 0]
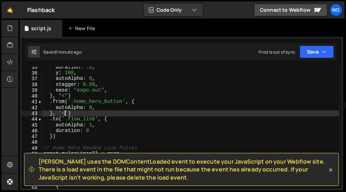
click at [66, 114] on div "duration : .8 , y : 100 , autoAlpha : 0 , stagger : 0.08 , ease : "expo.out" , …" at bounding box center [190, 131] width 297 height 134
paste textarea "'<0.2'"
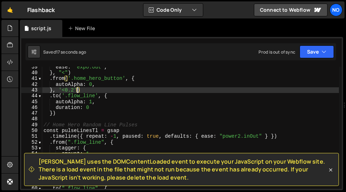
scroll to position [221, 0]
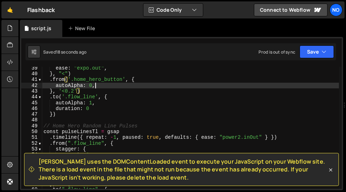
click at [107, 87] on div "ease : "expo.out" , } , "<" ) . from ( '.home_hero_button' , { autoAlpha : 0 , …" at bounding box center [190, 132] width 297 height 134
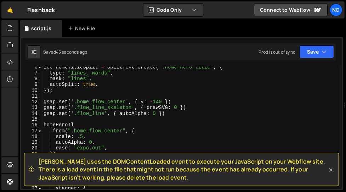
scroll to position [31, 0]
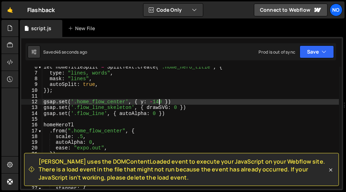
click at [159, 103] on div "let homeTitleSplit = SplitText . create ( ".home_hero_title" , { type : "lines,…" at bounding box center [190, 131] width 297 height 134
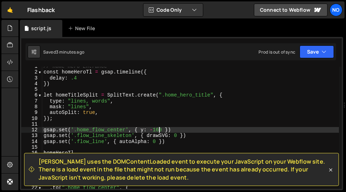
scroll to position [3, 0]
click at [68, 81] on div "// Home Hero Entrance const homeHeroTl = gsap . timeline ({ delay : .4 }) let h…" at bounding box center [190, 130] width 297 height 134
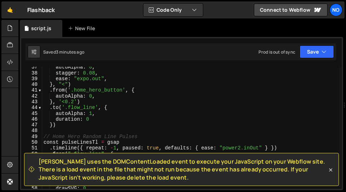
scroll to position [212, 0]
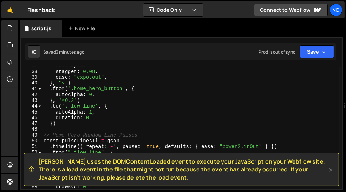
click at [65, 121] on div "autoAlpha : 0 , stagger : 0.08 , ease : "expo.out" , } , "<" ) . from ( '.home_…" at bounding box center [190, 130] width 297 height 134
type textarea "})"
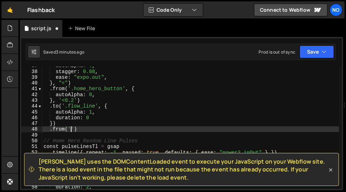
scroll to position [0, 2]
paste textarea "nav_component')"
type textarea ".from('.nav_component', {)"
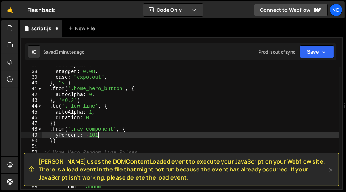
scroll to position [0, 3]
type textarea "yPercent: -101,"
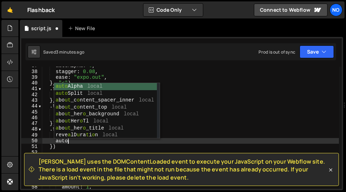
scroll to position [0, 1]
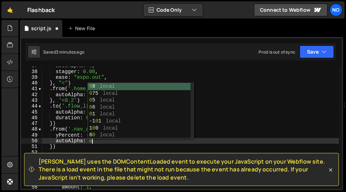
type textarea "autoAlpha: 0,"
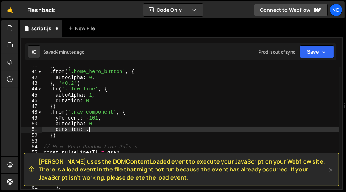
scroll to position [0, 3]
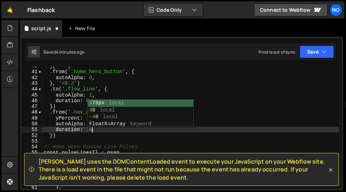
type textarea "duration: .4,"
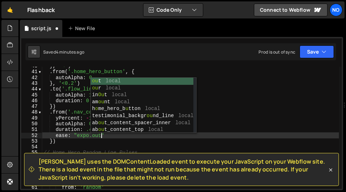
scroll to position [0, 4]
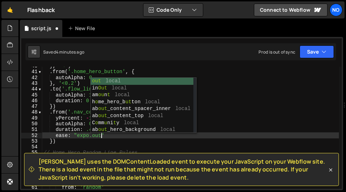
click at [53, 141] on div "} , "<" ) . from ( '.home_hero_button' , { autoAlpha : 0 , } , '<0.2' ) . to ( …" at bounding box center [190, 130] width 297 height 134
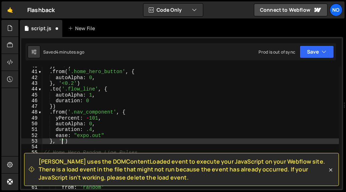
scroll to position [0, 1]
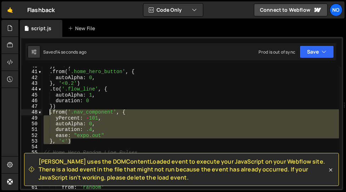
drag, startPoint x: 71, startPoint y: 141, endPoint x: 51, endPoint y: 114, distance: 34.2
click at [51, 114] on div "} , "<" ) . from ( '.home_hero_button' , { autoAlpha : 0 , } , '<0.2' ) . to ( …" at bounding box center [190, 130] width 297 height 134
type textarea ".from('.nav_component', { yPercent: -101,"
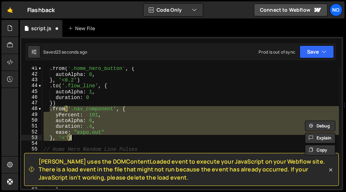
scroll to position [241, 0]
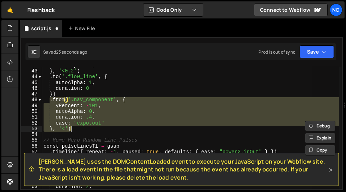
click at [64, 126] on div "autoAlpha : 0 , } , '<0.2' ) . to ( '.flow_line' , { autoAlpha : 1 , duration :…" at bounding box center [190, 128] width 297 height 122
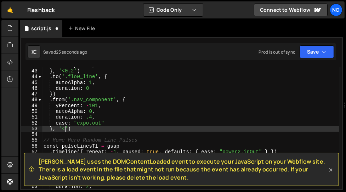
scroll to position [0, 1]
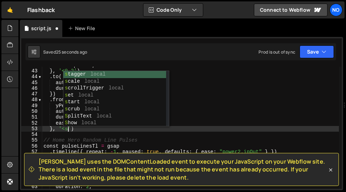
click at [68, 131] on div "autoAlpha : 0 , } , '<0.2' ) . to ( '.flow_line' , { autoAlpha : 1 , duration :…" at bounding box center [190, 129] width 297 height 134
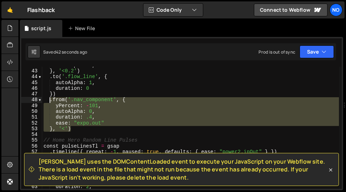
drag, startPoint x: 71, startPoint y: 128, endPoint x: 51, endPoint y: 101, distance: 33.4
click at [51, 101] on div "autoAlpha : 0 , } , '<0.2' ) . to ( '.flow_line' , { autoAlpha : 1 , duration :…" at bounding box center [190, 129] width 297 height 134
type textarea ".from('.nav_component', { yPercent: -101,"
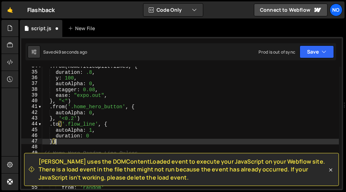
scroll to position [193, 0]
click at [81, 117] on div ". from ( homeTitleSplit . lines , { duration : .8 , y : 100 , autoAlpha : 0 , s…" at bounding box center [190, 130] width 297 height 134
type textarea "}, '<0.2')"
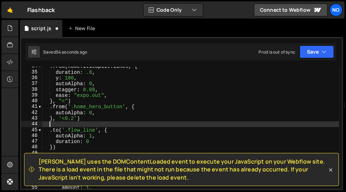
scroll to position [0, 0]
paste textarea "}, '<')"
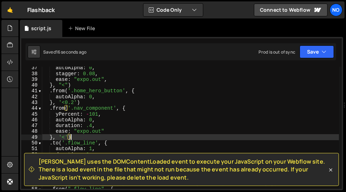
scroll to position [212, 0]
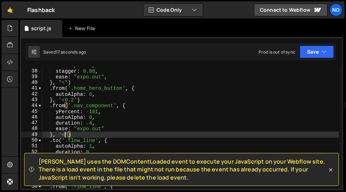
click at [66, 134] on div "autoAlpha : 0 , stagger : 0.08 , ease : "expo.out" , } , "<" ) . from ( '.home_…" at bounding box center [190, 129] width 297 height 134
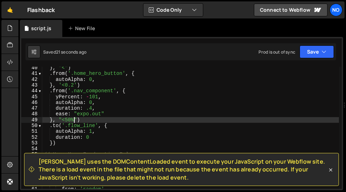
scroll to position [227, 0]
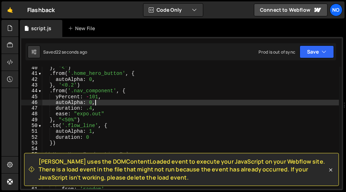
click at [99, 102] on div "} , "<" ) . from ( '.home_hero_button' , { autoAlpha : 0 , } , '<0.2' ) . from …" at bounding box center [190, 132] width 297 height 134
type textarea "autoAlpha: 0,"
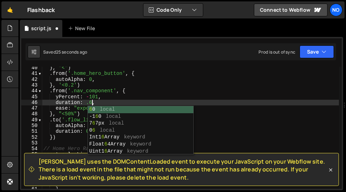
scroll to position [0, 3]
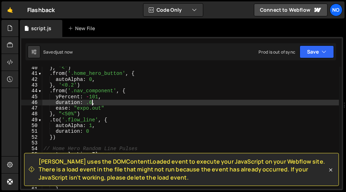
type textarea "duration: .6,"
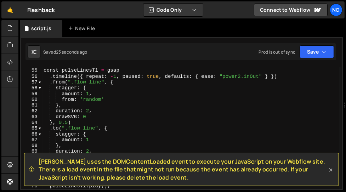
scroll to position [311, 0]
click at [67, 122] on div "// Home Hero Random Line Pulses const pulseLinesTl = gsap . timeline ({ repeat …" at bounding box center [190, 129] width 297 height 134
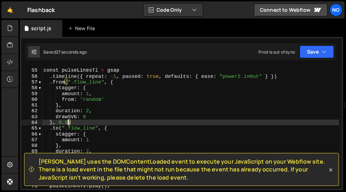
scroll to position [0, 1]
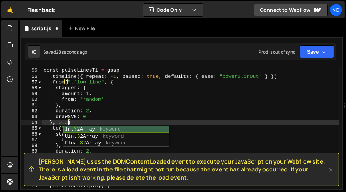
click at [101, 126] on div "Int 3 2Array keyword Uint 3 2Array keyword Float 3 2Array keyword" at bounding box center [116, 143] width 106 height 35
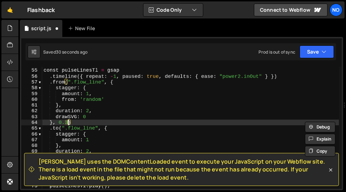
click at [103, 122] on div "// Home Hero Random Line Pulses const pulseLinesTl = gsap . timeline ({ repeat …" at bounding box center [190, 129] width 297 height 134
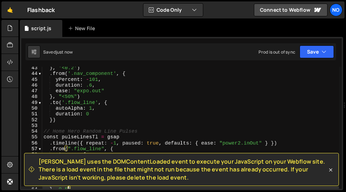
scroll to position [243, 0]
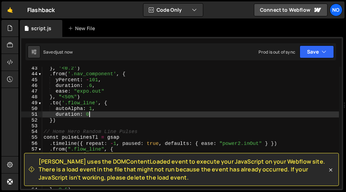
click at [98, 113] on div "} , '<0.2' ) . from ( '.nav_component' , { yPercent : - 101 , duration : .6 , e…" at bounding box center [190, 132] width 297 height 134
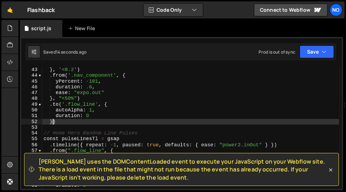
click at [53, 121] on div "autoAlpha : 0 , } , '<0.2' ) . from ( '.nav_component' , { yPercent : - 101 , d…" at bounding box center [190, 128] width 297 height 134
click at [105, 110] on div "autoAlpha : 0 , } , '<0.2' ) . from ( '.nav_component' , { yPercent : - 101 , d…" at bounding box center [190, 128] width 297 height 134
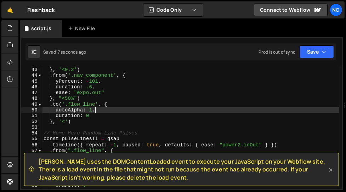
click at [99, 122] on div "autoAlpha : 0 , } , '<0.2' ) . from ( '.nav_component' , { yPercent : - 101 , d…" at bounding box center [190, 128] width 297 height 134
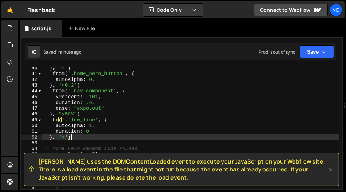
scroll to position [227, 0]
click at [68, 115] on div "} , "<" ) . from ( '.home_hero_button' , { autoAlpha : 0 , } , '<0.2' ) . from …" at bounding box center [190, 132] width 297 height 134
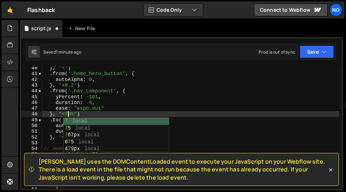
scroll to position [0, 1]
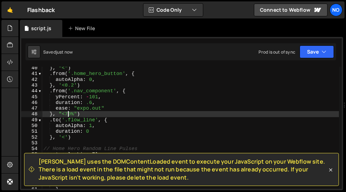
click at [92, 101] on div "} , "<" ) . from ( '.home_hero_button' , { autoAlpha : 0 , } , '<0.2' ) . from …" at bounding box center [190, 132] width 297 height 134
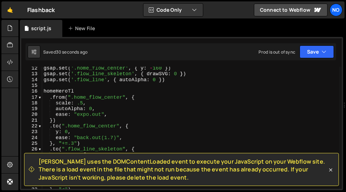
scroll to position [34, 0]
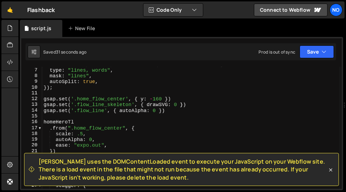
click at [159, 98] on div "let homeTitleSplit = SplitText . create ( ".home_hero_title" , { type : "lines,…" at bounding box center [190, 128] width 297 height 134
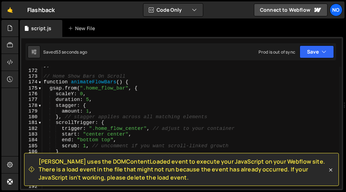
scroll to position [986, 0]
click at [44, 76] on div "}) // Home Show Bars On Scroll function animateFlowBars ( ) { gsap . from ( ".h…" at bounding box center [190, 128] width 297 height 134
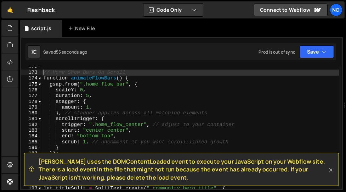
scroll to position [989, 0]
click at [40, 80] on span at bounding box center [40, 78] width 4 height 6
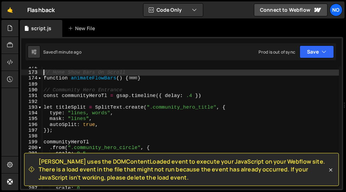
click at [144, 78] on div "// Home Show Bars On Scroll function animateFlowBars ( ) { ... } // Community H…" at bounding box center [190, 131] width 297 height 134
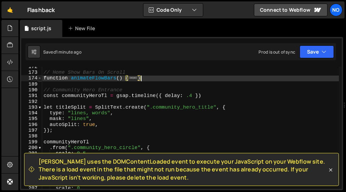
click at [40, 80] on span at bounding box center [40, 78] width 4 height 6
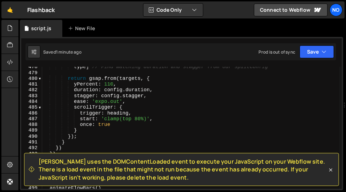
scroll to position [2844, 0]
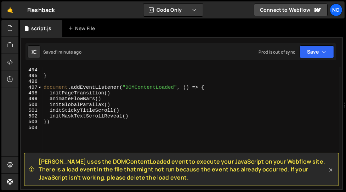
click at [61, 101] on div "}) } document . addEventListener ( "DOMContentLoaded" , ( ) => { initPageTransi…" at bounding box center [190, 128] width 297 height 134
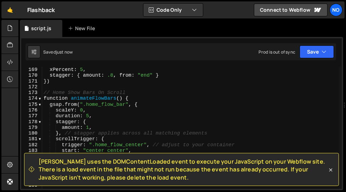
scroll to position [969, 0]
click at [133, 99] on div "ctaBackgroundTl . from ( ".cta_main_background_slice" , { xPercent : 5 , stagge…" at bounding box center [190, 128] width 297 height 134
type textarea "function animateFlowBars() {"
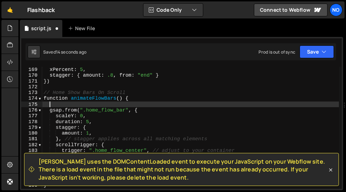
scroll to position [0, 0]
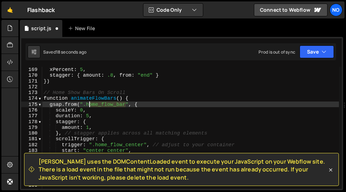
drag, startPoint x: 126, startPoint y: 105, endPoint x: 86, endPoint y: 102, distance: 40.5
click at [86, 102] on div "ctaBackgroundTl . from ( ".cta_main_background_slice" , { xPercent : 5 , stagge…" at bounding box center [190, 128] width 297 height 134
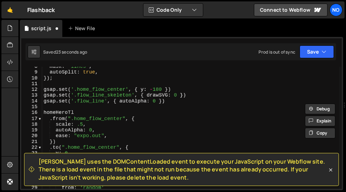
scroll to position [40, 0]
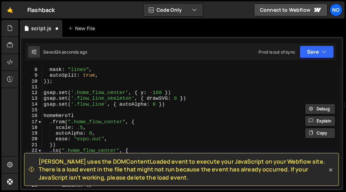
click at [167, 104] on div "mask : "lines" , autoSplit : true , }) ; gsap . set ( '.home_flow_center' , { y…" at bounding box center [190, 134] width 297 height 134
type textarea "gsap.set('.flow_line', { autoAlpha: 0 })"
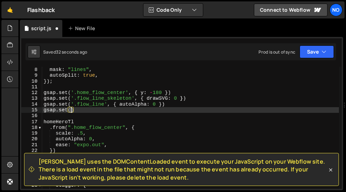
scroll to position [0, 2]
paste textarea "home_flow_bar')"
click at [75, 108] on div "mask : "lines" , autoSplit : true , }) ; gsap . set ( '.home_flow_center' , { y…" at bounding box center [190, 134] width 297 height 134
click at [118, 110] on div "mask : "lines" , autoSplit : true , }) ; gsap . set ( '.home_flow_center' , { y…" at bounding box center [190, 134] width 297 height 134
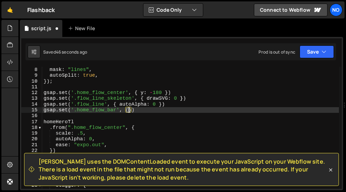
scroll to position [0, 6]
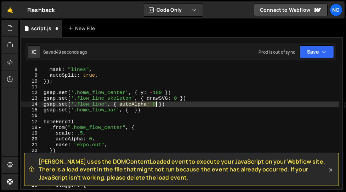
drag, startPoint x: 120, startPoint y: 104, endPoint x: 156, endPoint y: 105, distance: 36.1
click at [156, 105] on div "mask : "lines" , autoSplit : true , }) ; gsap . set ( '.home_flow_center' , { y…" at bounding box center [190, 134] width 297 height 134
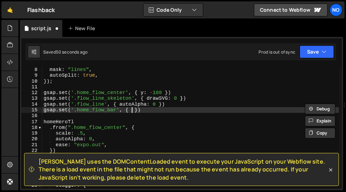
click at [132, 109] on div "mask : "lines" , autoSplit : true , }) ; gsap . set ( '.home_flow_center' , { y…" at bounding box center [190, 134] width 297 height 134
paste textarea "autoAlpha: 0"
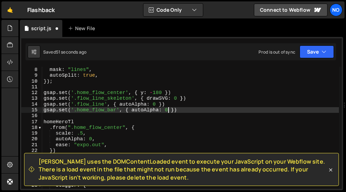
click at [180, 111] on div "mask : "lines" , autoSplit : true , }) ; gsap . set ( '.home_flow_center' , { y…" at bounding box center [190, 134] width 297 height 134
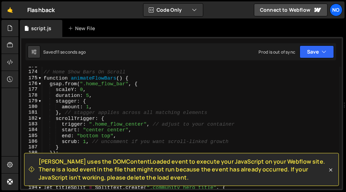
scroll to position [996, 0]
click at [134, 78] on div "// Home Show Bars On Scroll function animateFlowBars ( ) { gsap . from ( ".home…" at bounding box center [190, 130] width 297 height 134
type textarea "function animateFlowBars() {"
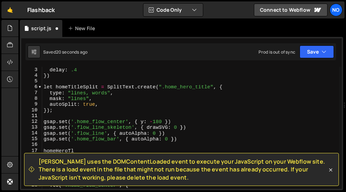
scroll to position [46, 0]
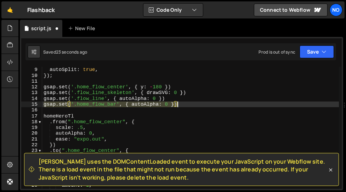
drag, startPoint x: 44, startPoint y: 105, endPoint x: 180, endPoint y: 106, distance: 136.4
click at [180, 106] on div "mask : "lines" , autoSplit : true , }) ; gsap . set ( '.home_flow_center' , { y…" at bounding box center [190, 128] width 297 height 134
type textarea "gsap.set('.home_flow_bar', { autoAlpha: 0 })"
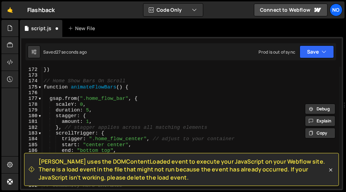
scroll to position [998, 0]
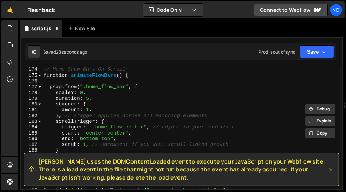
click at [67, 79] on div "// Home Show Bars On Scroll function animateFlowBars ( ) { gsap . from ( ".home…" at bounding box center [190, 133] width 297 height 134
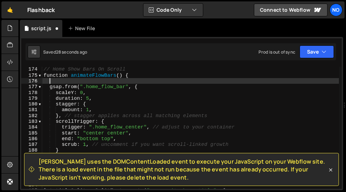
paste textarea "gsap.set('.home_flow_bar', { autoAlpha: 0 })"
click at [173, 82] on div "// Home Show Bars On Scroll function animateFlowBars ( ) { gsap . set ( '.home_…" at bounding box center [190, 133] width 297 height 134
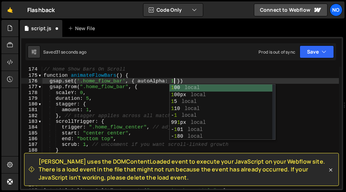
scroll to position [0, 9]
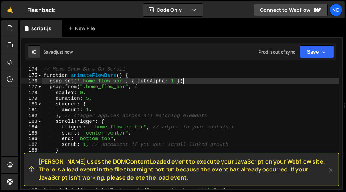
click at [204, 83] on div "// Home Show Bars On Scroll function animateFlowBars ( ) { gsap . set ( '.home_…" at bounding box center [190, 133] width 297 height 134
click at [50, 82] on div "// Home Show Bars On Scroll function animateFlowBars ( ) { gsap . set ( '.home_…" at bounding box center [190, 133] width 297 height 134
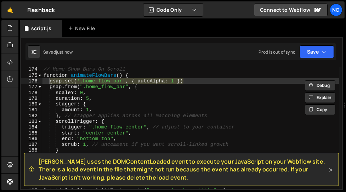
type textarea "gsap.set('.home_flow_bar', { autoAlpha: 1 })"
click at [193, 79] on div "// Home Show Bars On Scroll function animateFlowBars ( ) { gsap . set ( '.home_…" at bounding box center [190, 128] width 297 height 122
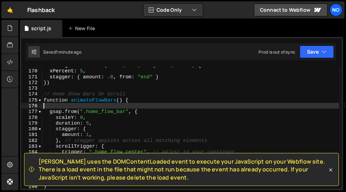
scroll to position [991, 0]
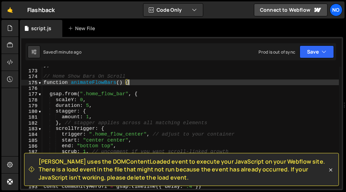
click at [131, 80] on div "}) // Home Show Bars On Scroll function animateFlowBars ( ) { gsap . from ( ".h…" at bounding box center [190, 129] width 297 height 134
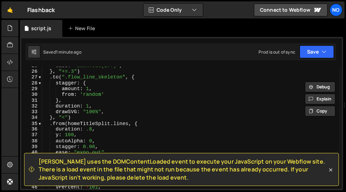
scroll to position [0, 0]
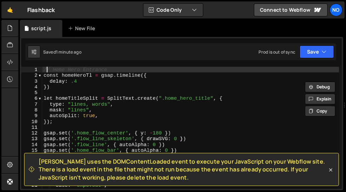
click at [45, 68] on div "// Home Hero Entrance const homeHeroTl = gsap . timeline ({ delay : .4 }) let h…" at bounding box center [190, 134] width 297 height 134
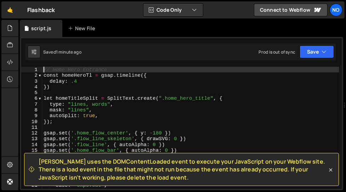
type textarea "// Home Hero Entrance"
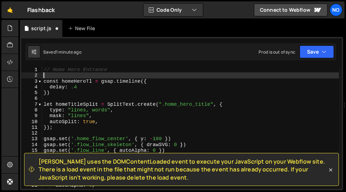
paste textarea "function animateFlowBars() {"
click at [88, 76] on div "// Home Hero Entrance function animateFlowBars ( ) { const homeHeroTl = gsap . …" at bounding box center [190, 134] width 297 height 134
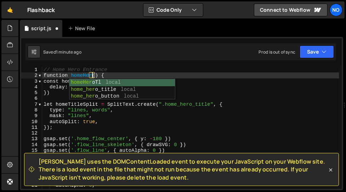
type textarea "function homeHero() {"
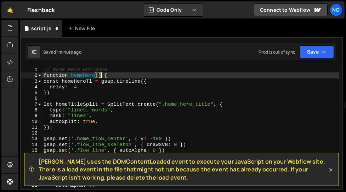
click at [101, 73] on div "// Home Hero Entrance function homeHero ( ) { const homeHeroTl = gsap . timelin…" at bounding box center [190, 134] width 297 height 134
click at [108, 73] on div "// Home Hero Entrance function homeHero ( ) { const homeHeroTl = gsap . timelin…" at bounding box center [190, 134] width 297 height 134
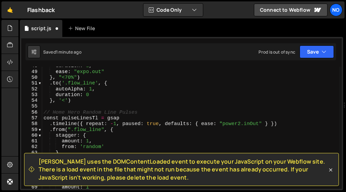
scroll to position [284, 0]
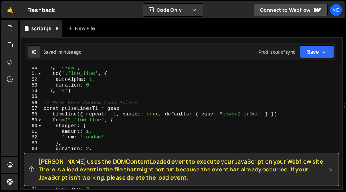
click at [49, 96] on div "} , "<70%" ) . to ( '.flow_line' , { autoAlpha : 1 , duration : 0 } , '<' ) // …" at bounding box center [190, 132] width 297 height 134
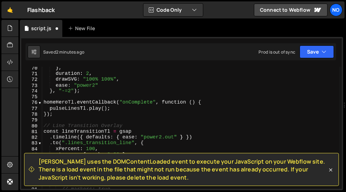
scroll to position [400, 0]
click at [67, 119] on div "} , duration : 2 , drawSVG : "100% 100%" , ease : "power2" } , "-=2" ) ; homeHe…" at bounding box center [190, 132] width 297 height 134
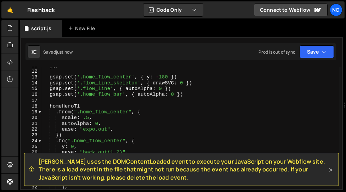
scroll to position [0, 0]
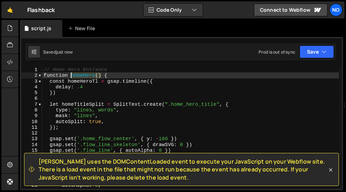
drag, startPoint x: 101, startPoint y: 74, endPoint x: 71, endPoint y: 74, distance: 29.8
click at [71, 74] on div "// Home Hero Entrance function homeHero ( ) { const homeHeroTl = gsap . timelin…" at bounding box center [190, 134] width 297 height 134
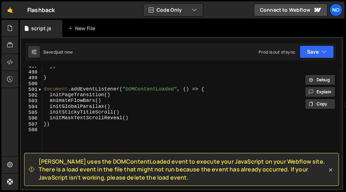
scroll to position [2867, 0]
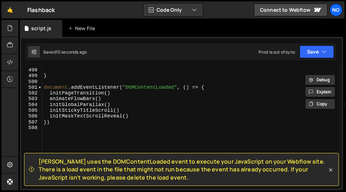
click at [138, 114] on div "}) } document . addEventListener ( "DOMContentLoaded" , ( ) => { initPageTransi…" at bounding box center [190, 128] width 297 height 134
type textarea "initMaskTextScrollReveal()"
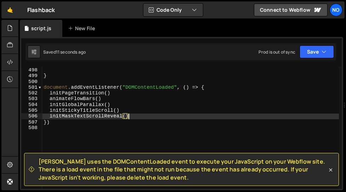
scroll to position [0, 0]
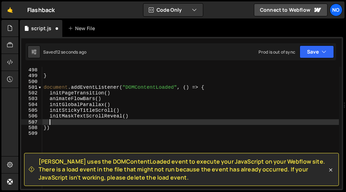
paste textarea "homeHero()"
drag, startPoint x: 84, startPoint y: 121, endPoint x: 49, endPoint y: 122, distance: 34.4
click at [49, 122] on div "}) } document . addEventListener ( "DOMContentLoaded" , ( ) => { initPageTransi…" at bounding box center [190, 128] width 297 height 134
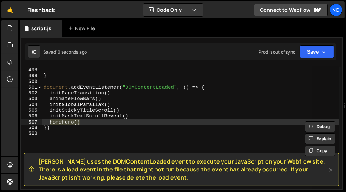
click at [85, 122] on div "}) } document . addEventListener ( "DOMContentLoaded" , ( ) => { initPageTransi…" at bounding box center [190, 128] width 297 height 122
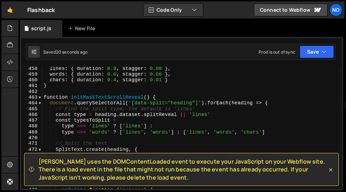
scroll to position [2643, 0]
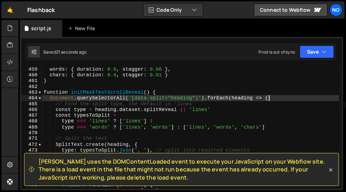
click at [271, 97] on div "words : { duration : 0.6 , stagger : 0.06 } , chars : { duration : 0.4 , stagge…" at bounding box center [190, 133] width 297 height 134
click at [49, 98] on div "words : { duration : 0.6 , stagger : 0.06 } , chars : { duration : 0.4 , stagge…" at bounding box center [190, 133] width 297 height 134
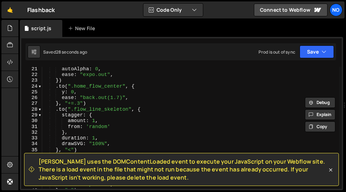
scroll to position [0, 0]
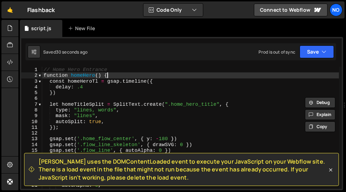
click at [112, 74] on div "// Home Hero Entrance function homeHero ( ) { const homeHeroTl = gsap . timelin…" at bounding box center [190, 134] width 297 height 134
type textarea "function homeHero() {"
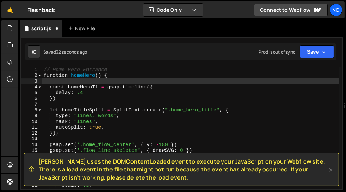
paste textarea "document.querySelectorAll('[data-split="heading"]').forEach(heading => {"
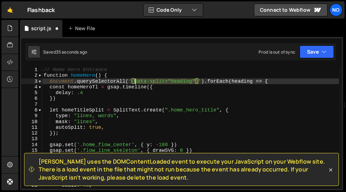
drag, startPoint x: 198, startPoint y: 81, endPoint x: 133, endPoint y: 80, distance: 64.8
click at [133, 80] on div "// Home Hero Entrance function homeHero ( ) { document . querySelectorAll ( '[d…" at bounding box center [190, 134] width 297 height 134
click at [219, 81] on div "// Home Hero Entrance function homeHero ( ) { document . querySelectorAll ( '.h…" at bounding box center [190, 134] width 297 height 134
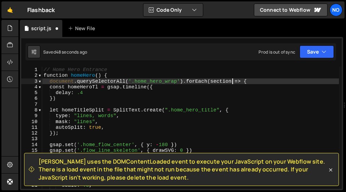
scroll to position [0, 13]
click at [262, 82] on div "// Home Hero Entrance function homeHero ( ) { document . querySelectorAll ( '.h…" at bounding box center [190, 134] width 297 height 134
click at [131, 74] on div "// Home Hero Entrance function homeHero ( ) { document . querySelectorAll ( '.h…" at bounding box center [190, 134] width 297 height 134
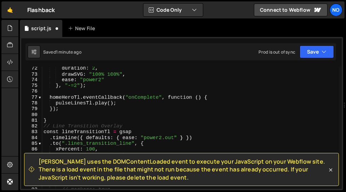
scroll to position [422, 0]
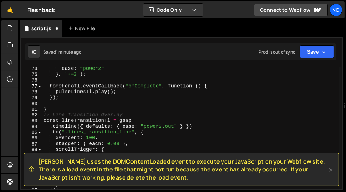
click at [58, 99] on div "ease : "power2" } , "-=2" ) ; homeHeroTl . eventCallback ( "onComplete" , funct…" at bounding box center [190, 133] width 297 height 134
type textarea "});"
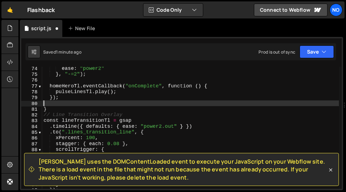
click at [58, 102] on div "ease : "power2" } , "-=2" ) ; homeHeroTl . eventCallback ( "onComplete" , funct…" at bounding box center [190, 133] width 297 height 134
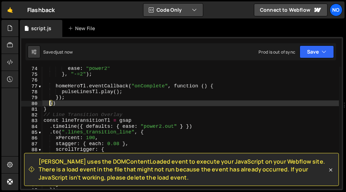
type textarea "})"
